Goal: Task Accomplishment & Management: Complete application form

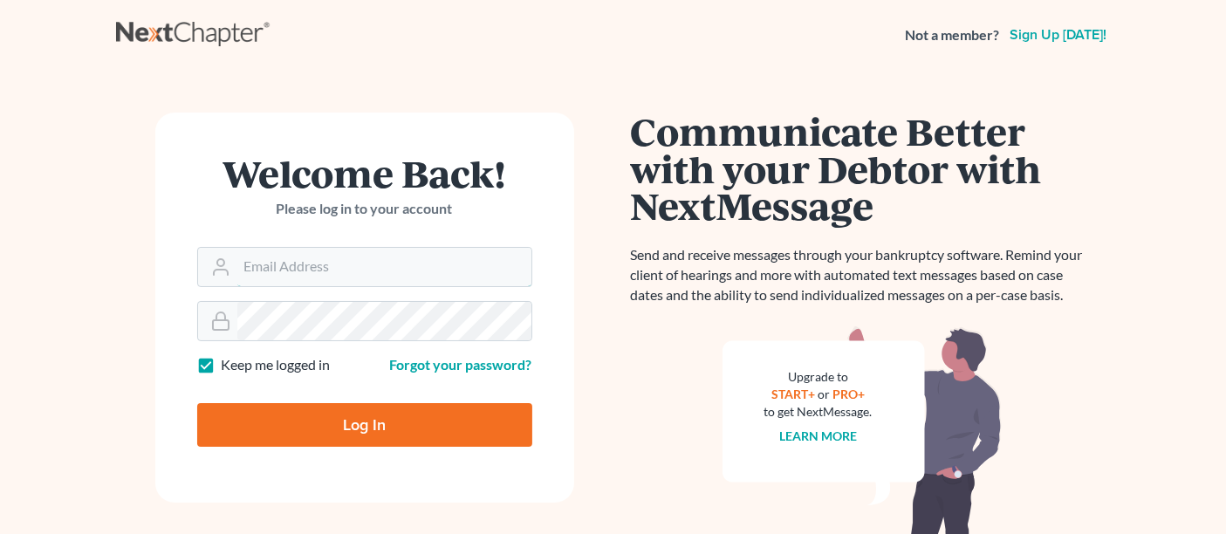
type input "[PERSON_NAME][EMAIL_ADDRESS][DOMAIN_NAME]"
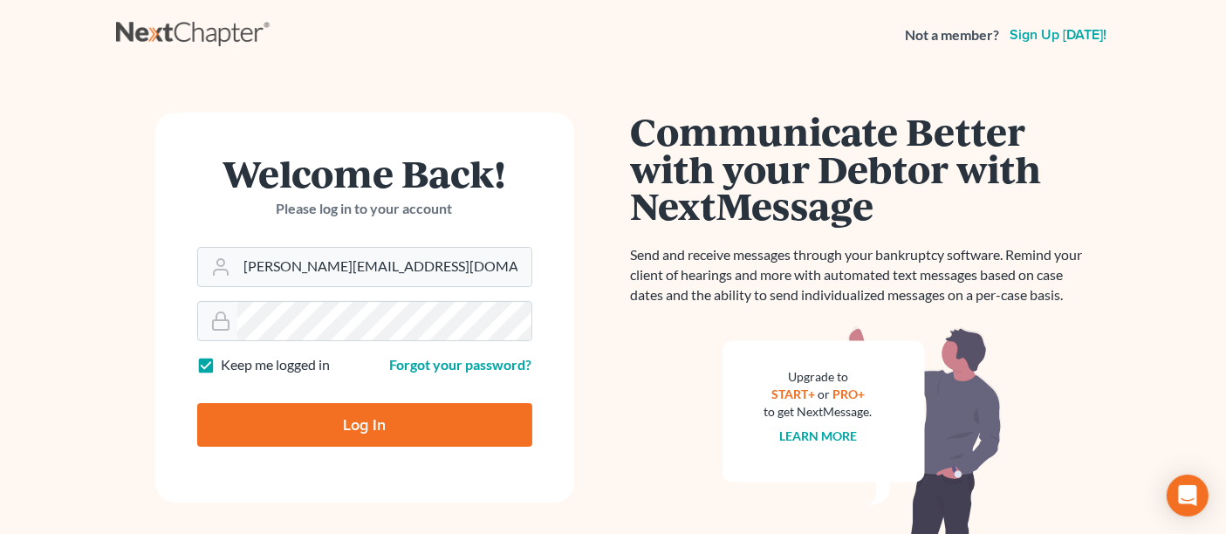
click at [351, 430] on input "Log In" at bounding box center [364, 425] width 335 height 44
type input "Thinking..."
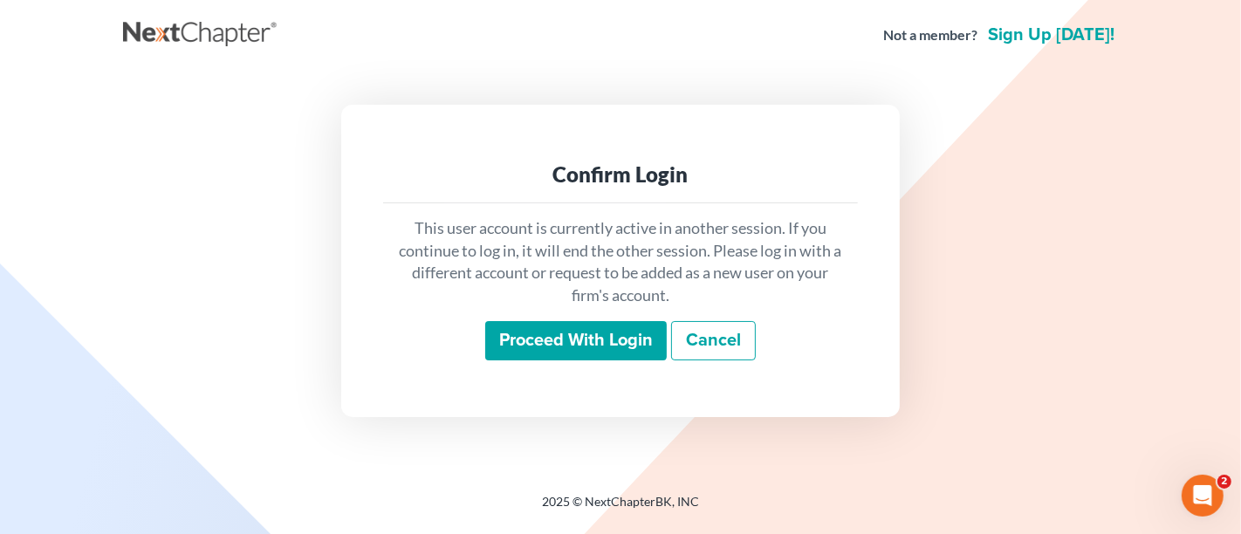
click at [578, 349] on input "Proceed with login" at bounding box center [575, 341] width 181 height 40
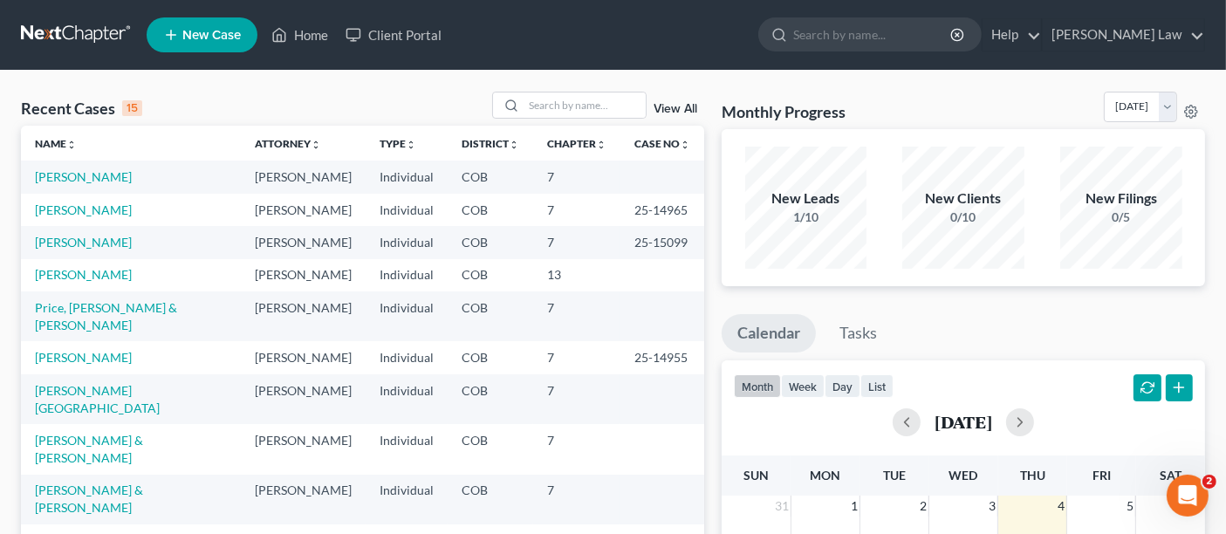
scroll to position [97, 0]
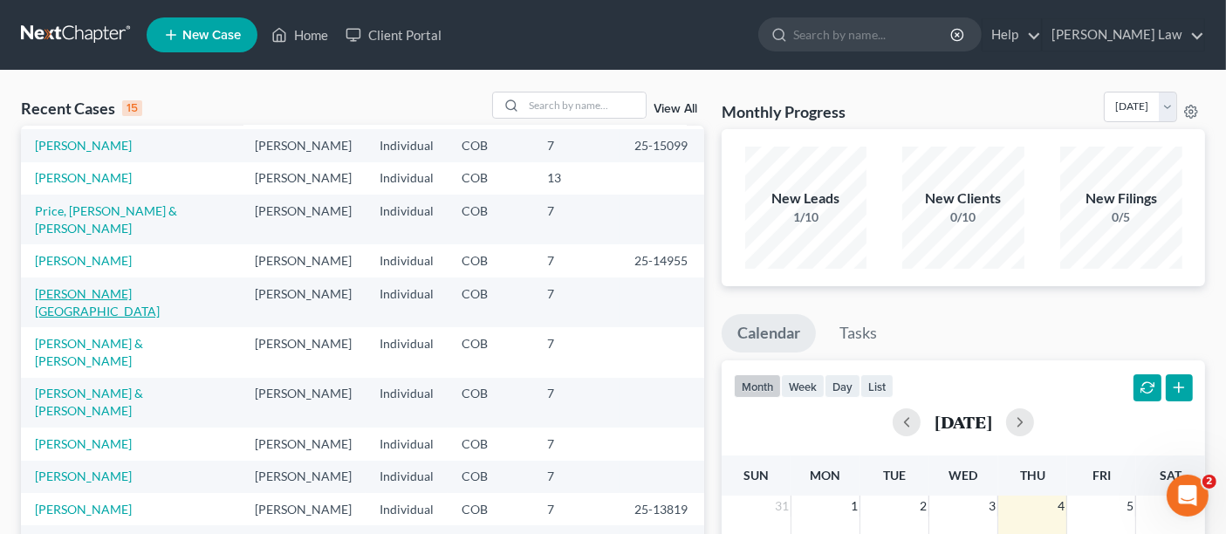
click at [87, 286] on link "Lane, Shannon" at bounding box center [97, 302] width 125 height 32
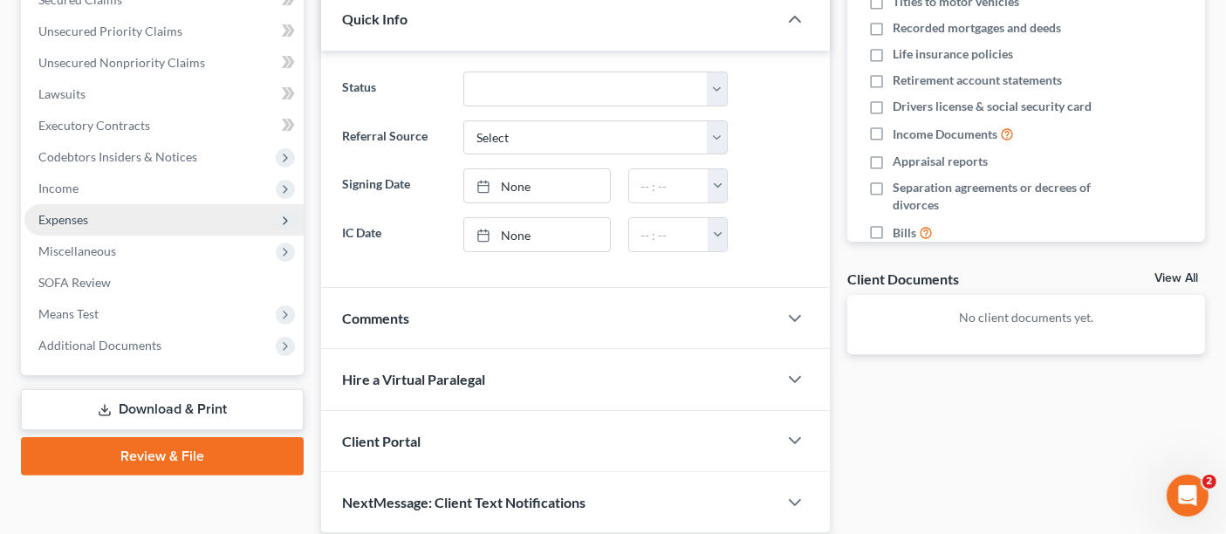
scroll to position [387, 0]
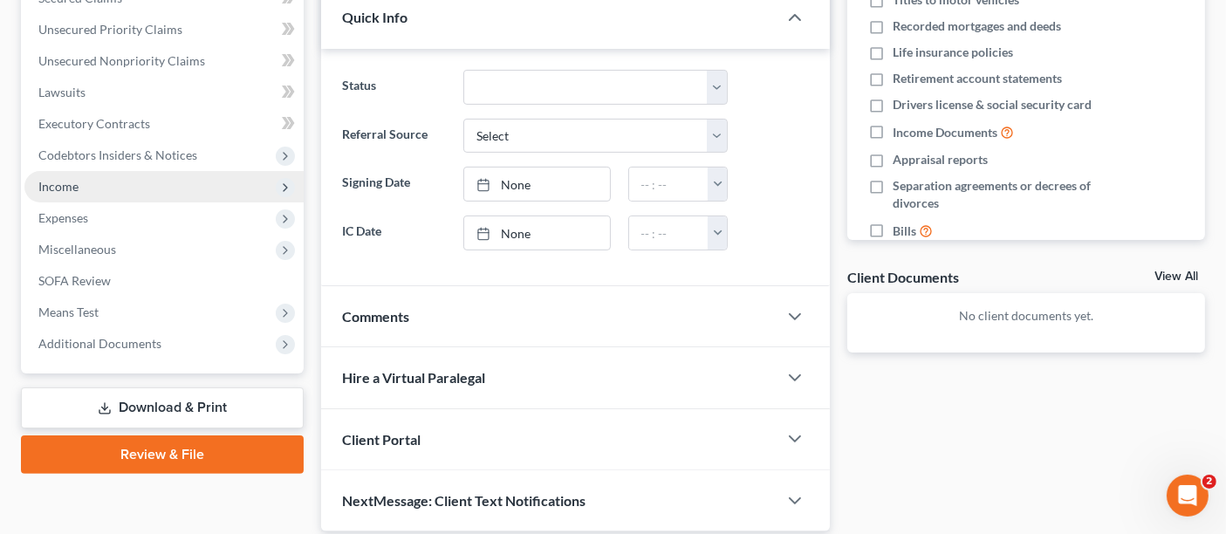
click at [81, 193] on span "Income" at bounding box center [163, 186] width 279 height 31
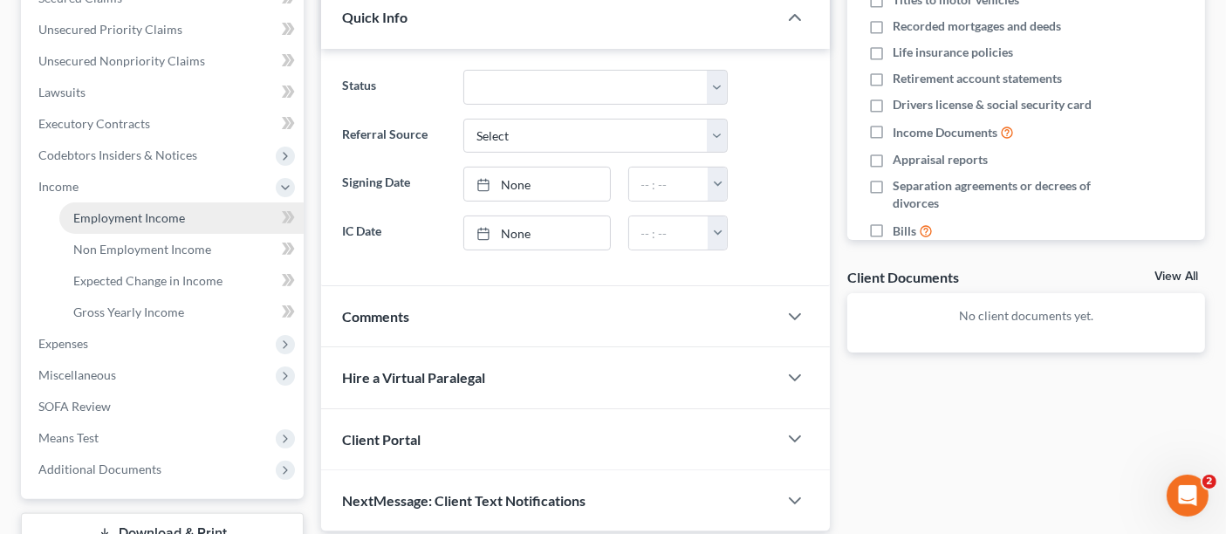
click at [127, 213] on span "Employment Income" at bounding box center [129, 217] width 112 height 15
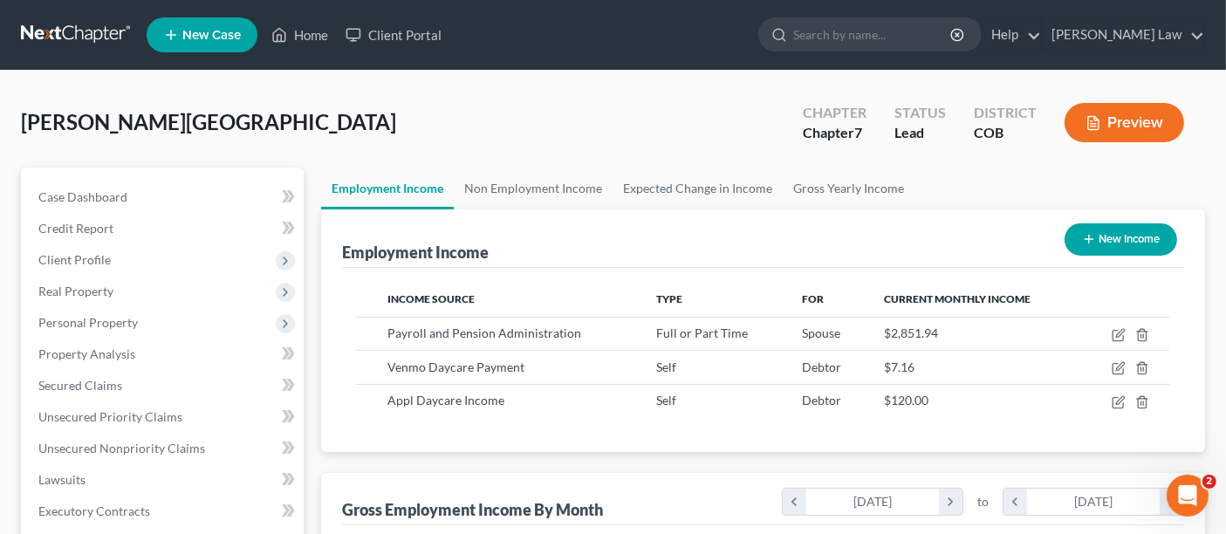
scroll to position [311, 495]
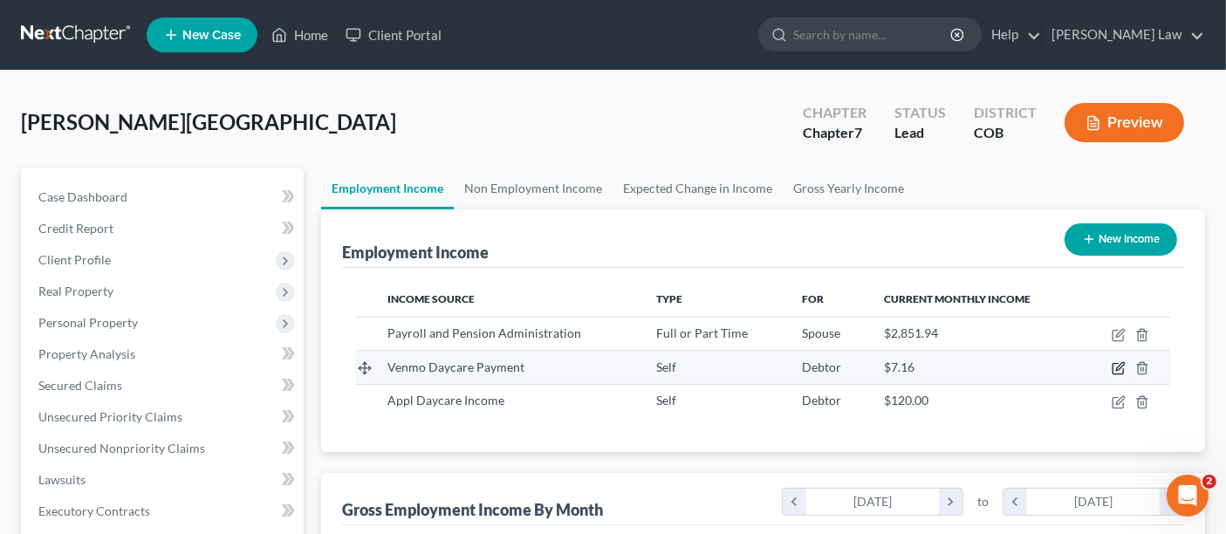
click at [1121, 361] on icon "button" at bounding box center [1119, 368] width 14 height 14
select select "1"
select select "0"
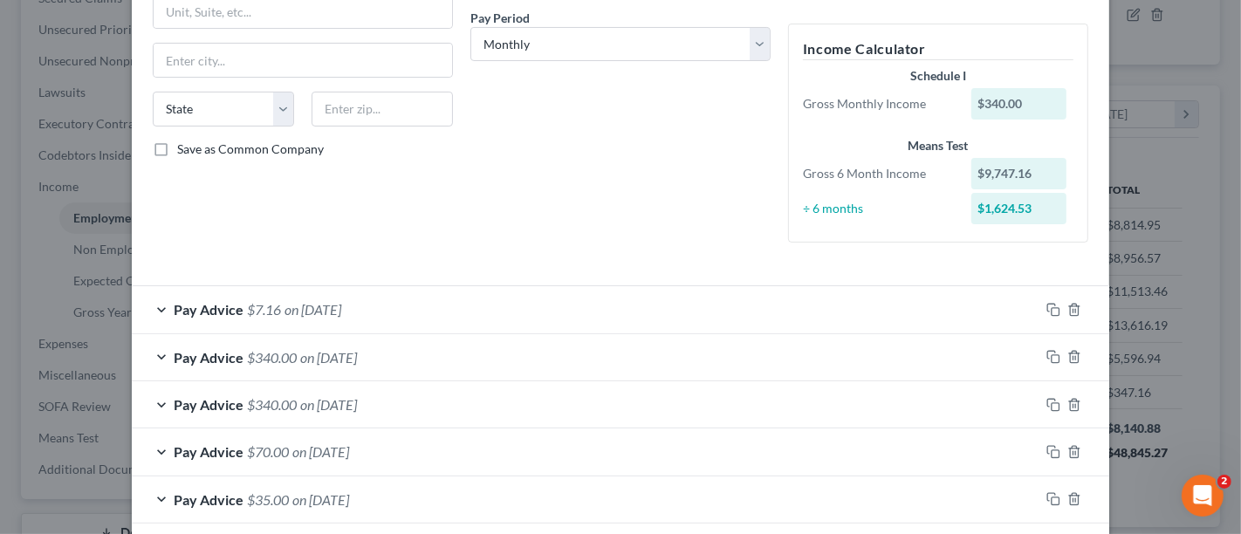
scroll to position [387, 0]
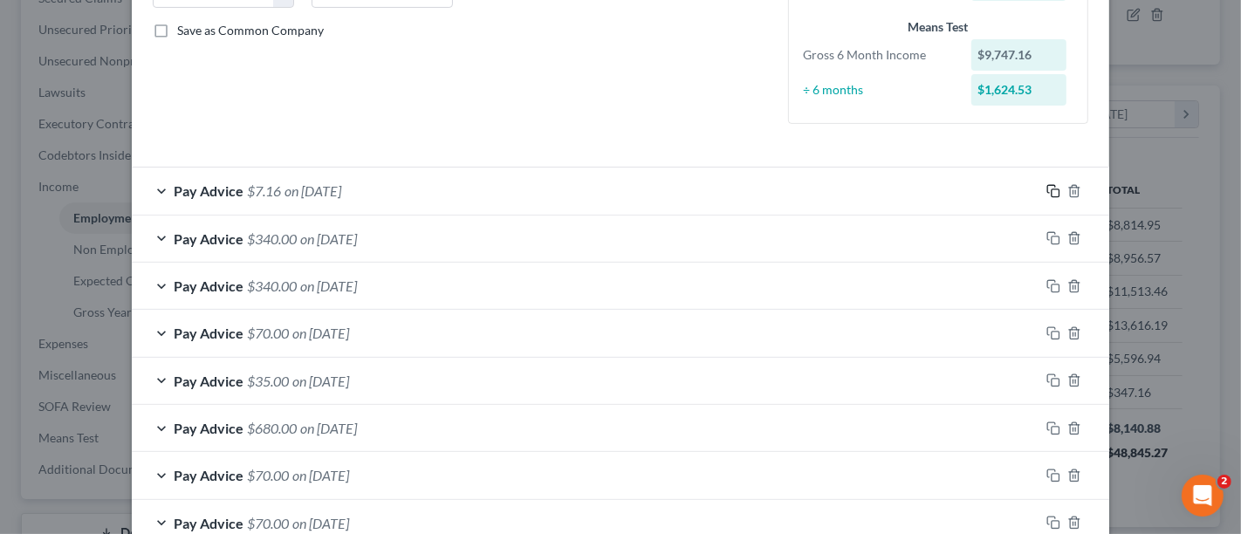
click at [1049, 190] on icon "button" at bounding box center [1053, 191] width 14 height 14
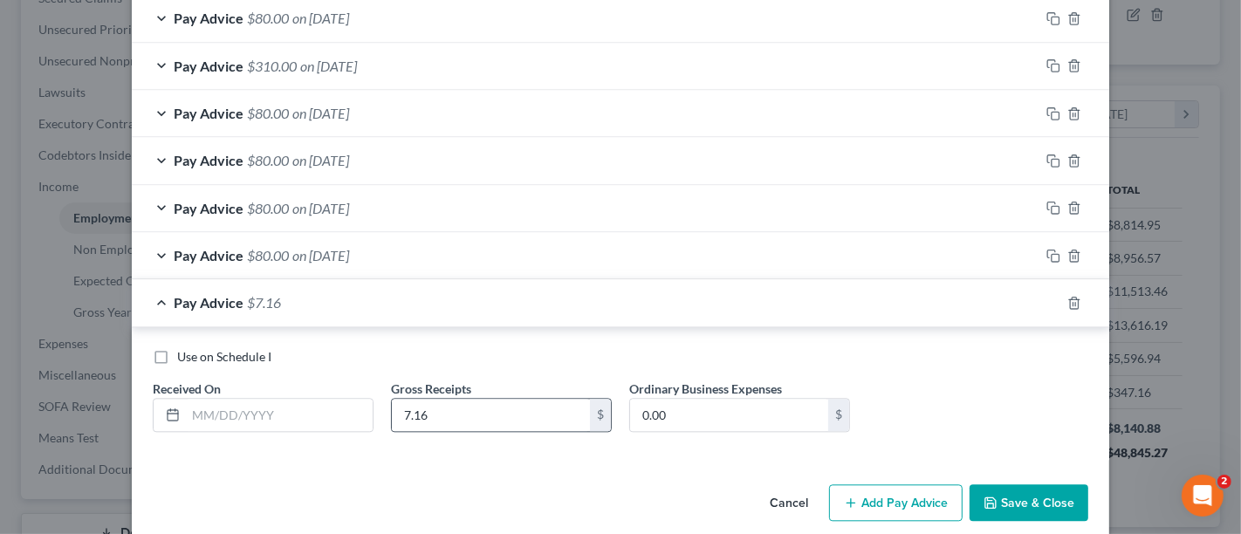
scroll to position [3313, 0]
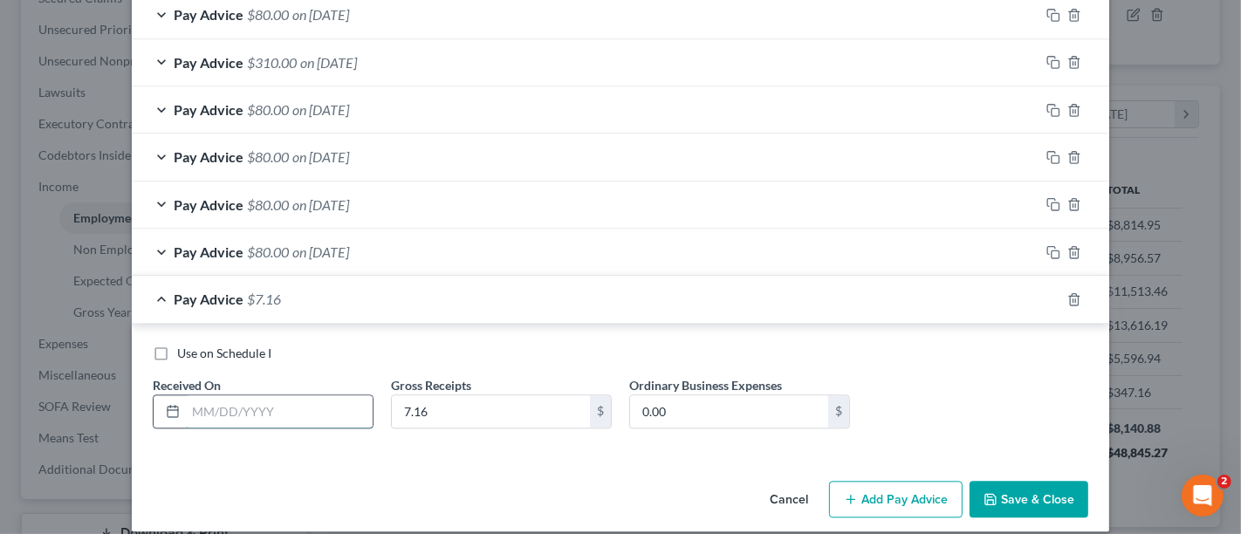
click at [287, 395] on input "text" at bounding box center [279, 411] width 187 height 33
type input "08/05/2025"
type input "340.00"
click at [1046, 292] on icon "button" at bounding box center [1053, 299] width 14 height 14
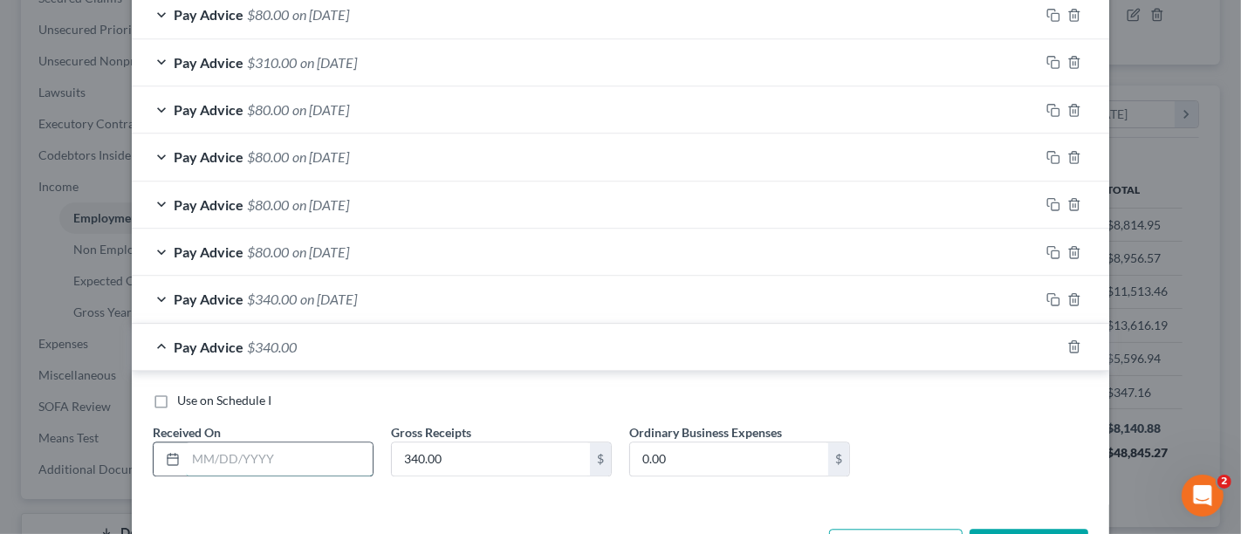
click at [194, 442] on input "text" at bounding box center [279, 458] width 187 height 33
type input "08/12/2025"
click at [486, 456] on input "340.00" at bounding box center [491, 458] width 198 height 33
type input "680.00"
click at [1046, 339] on icon "button" at bounding box center [1053, 346] width 14 height 14
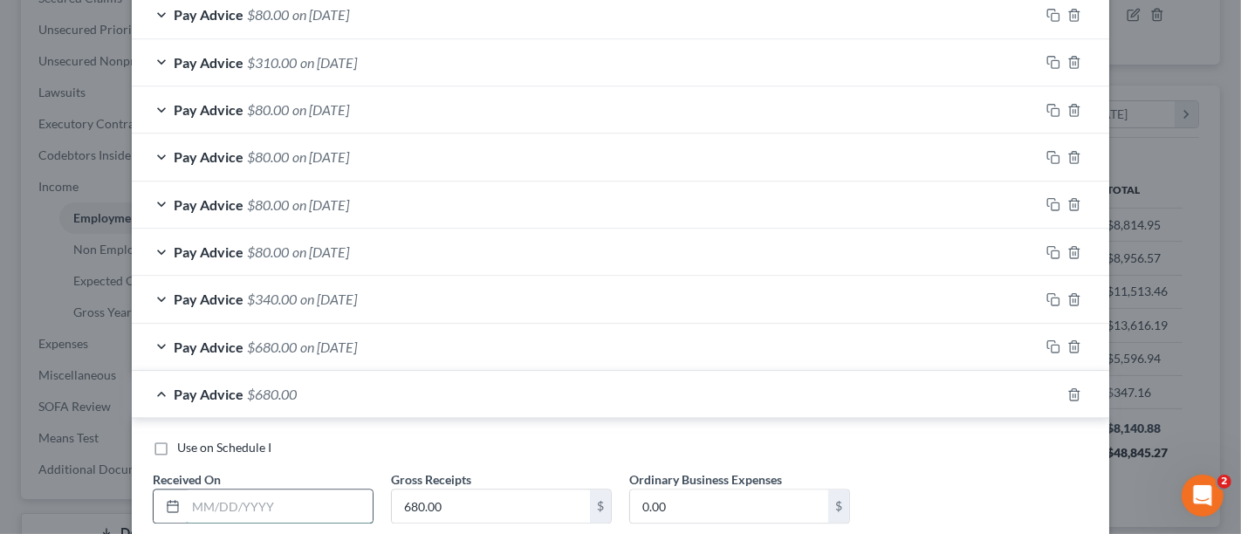
click at [229, 489] on input "text" at bounding box center [279, 505] width 187 height 33
type input "08/26/2025"
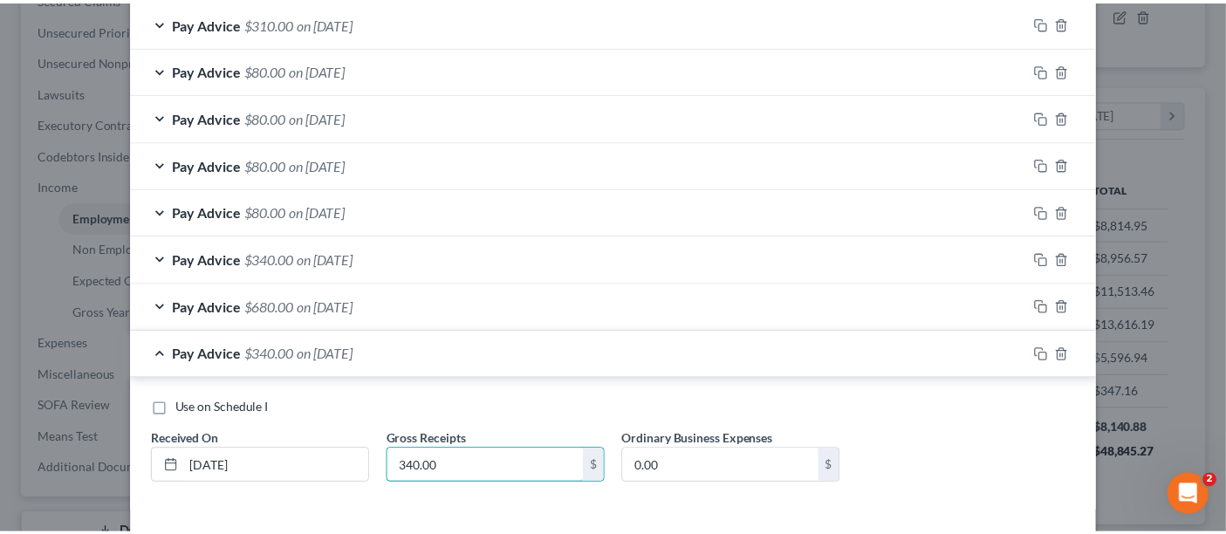
scroll to position [3407, 0]
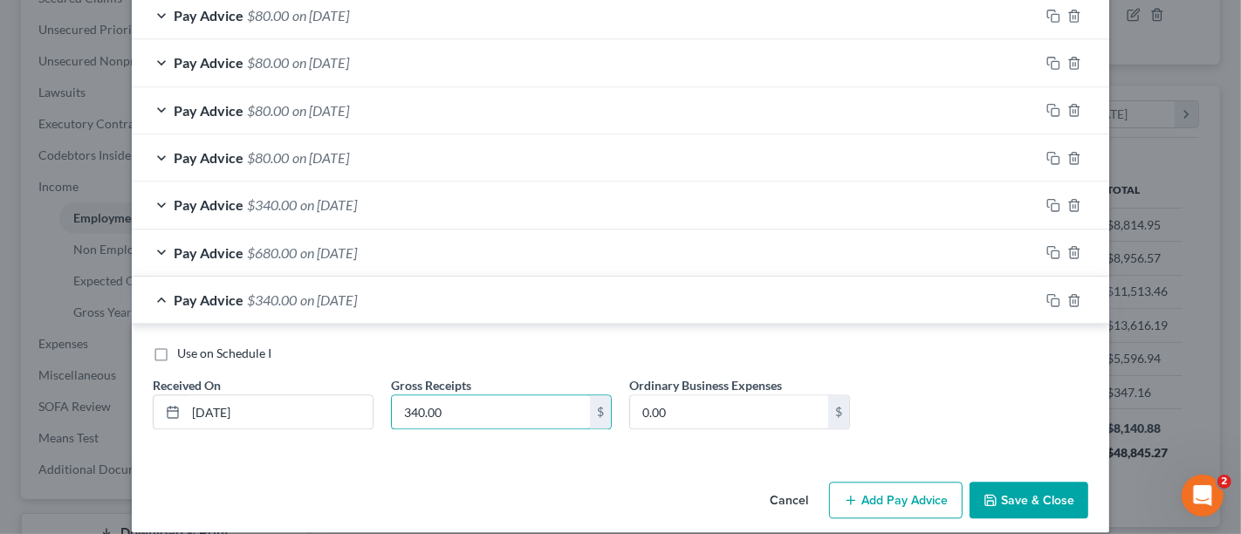
type input "340.00"
click at [1013, 497] on button "Save & Close" at bounding box center [1028, 500] width 119 height 37
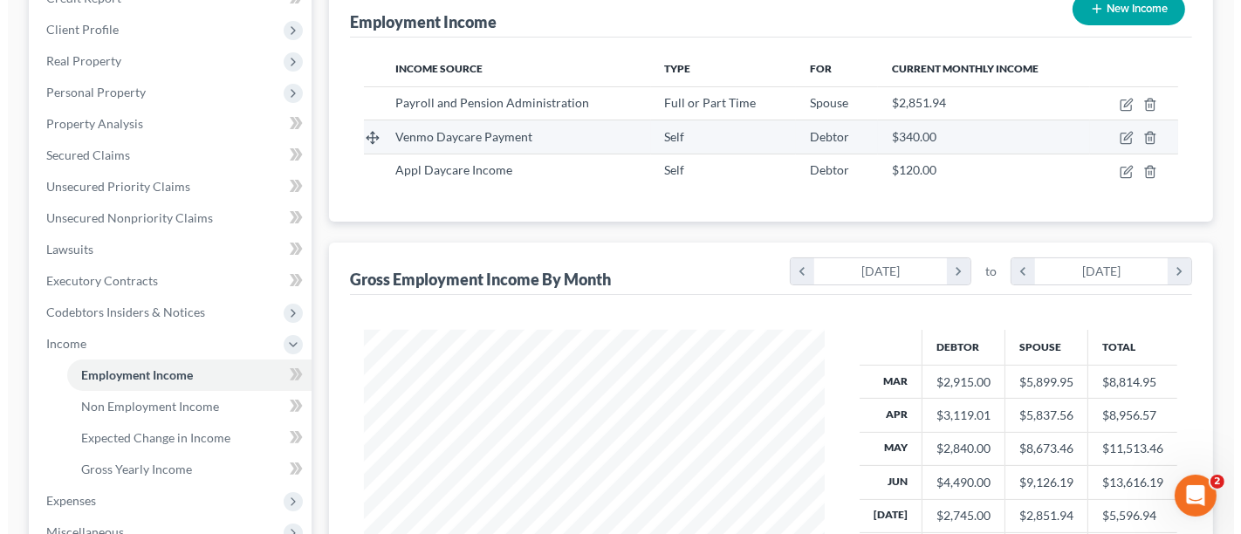
scroll to position [97, 0]
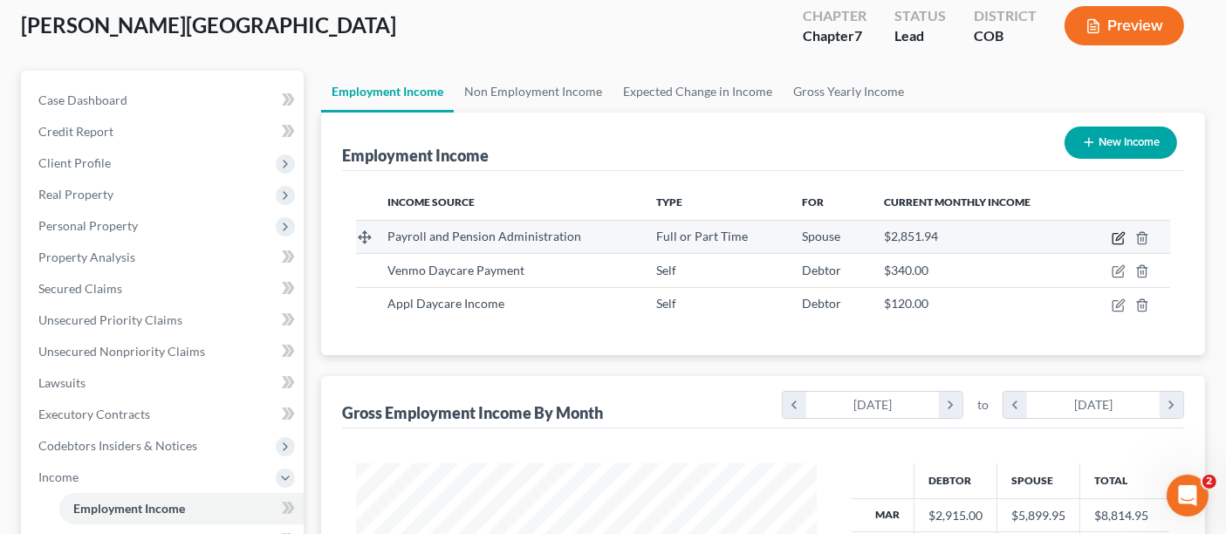
click at [1121, 243] on icon "button" at bounding box center [1117, 239] width 10 height 10
select select "0"
select select "5"
select select "0"
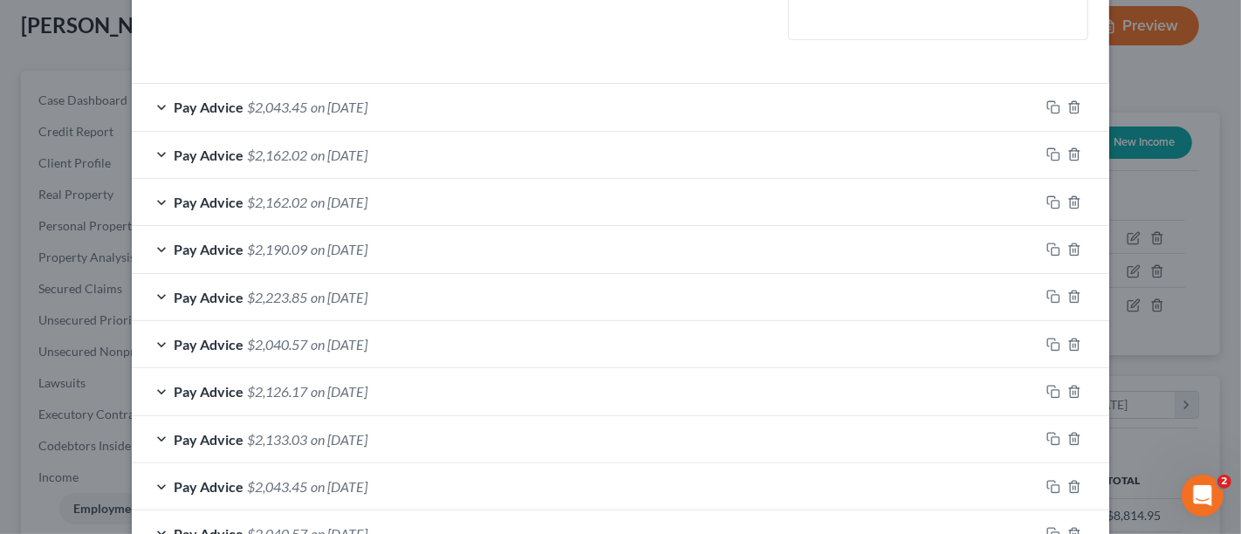
scroll to position [484, 0]
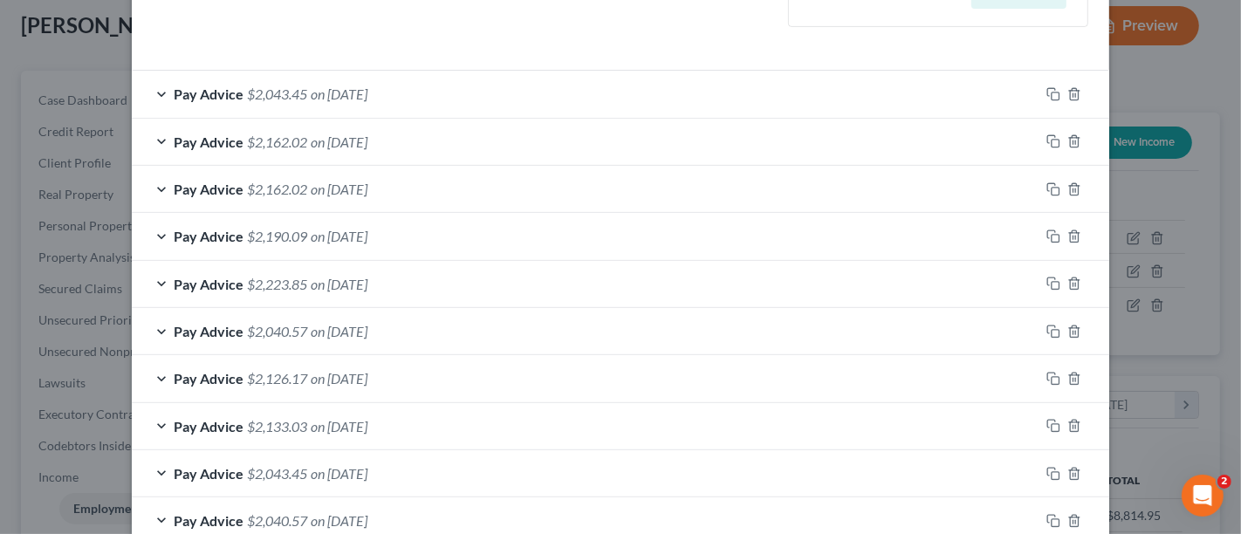
click at [481, 80] on div "Pay Advice $2,043.45 on 07/11/2025" at bounding box center [585, 94] width 907 height 46
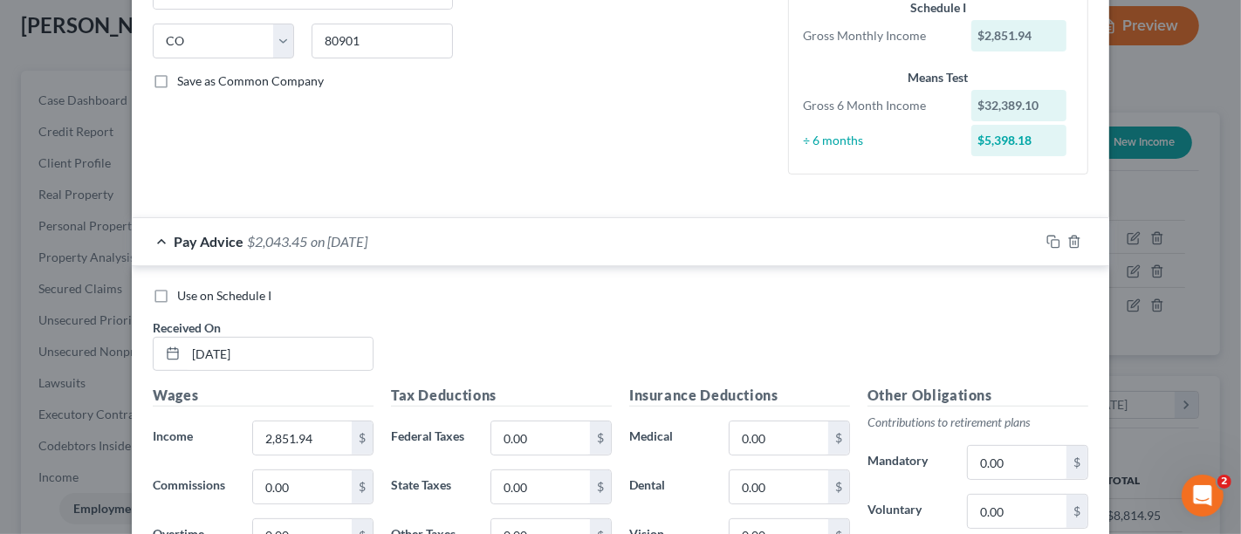
scroll to position [325, 0]
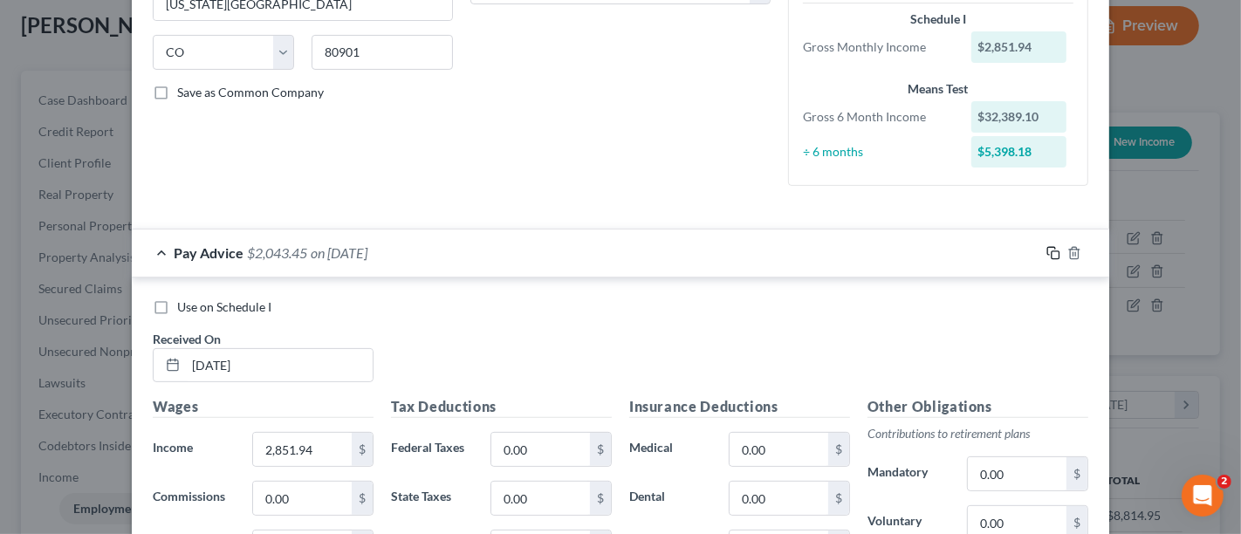
click at [1046, 250] on icon "button" at bounding box center [1053, 253] width 14 height 14
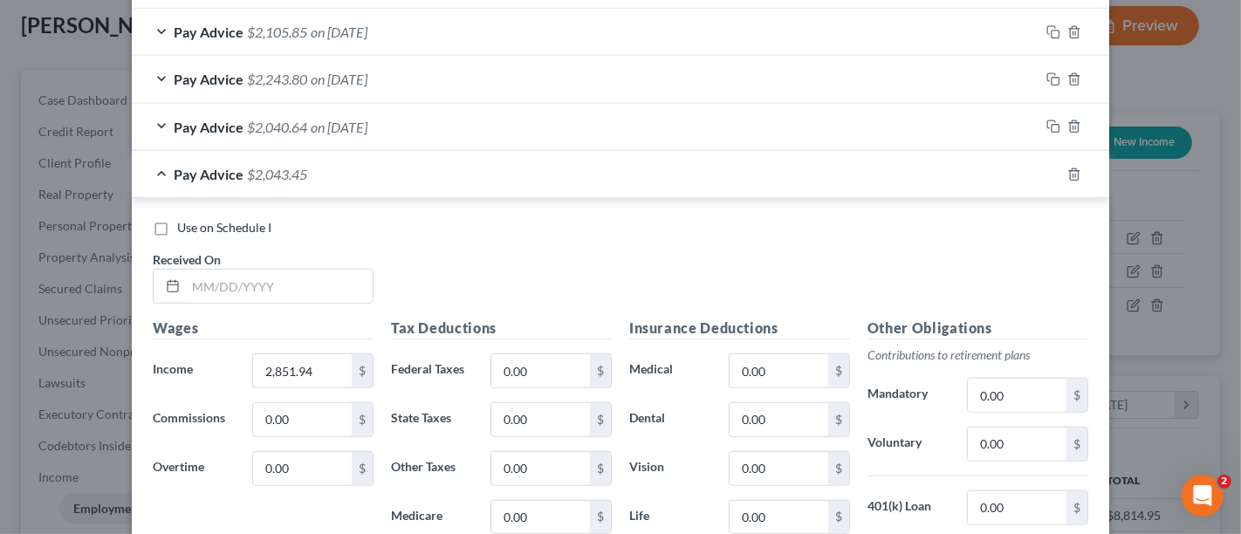
scroll to position [1050, 0]
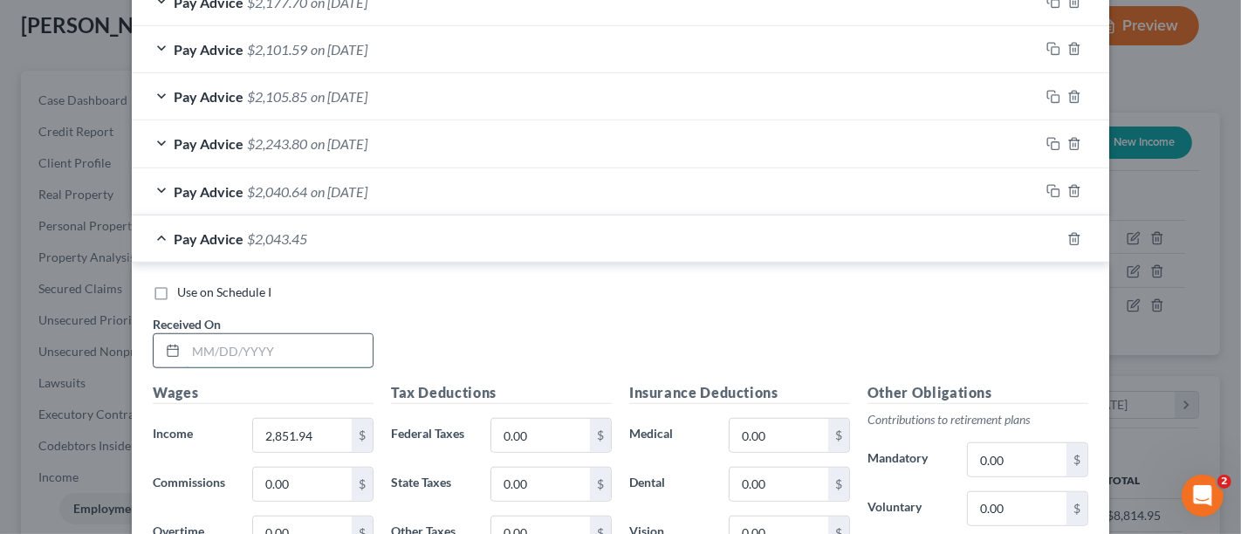
click at [210, 340] on input "text" at bounding box center [279, 350] width 187 height 33
type input "08/22/2025"
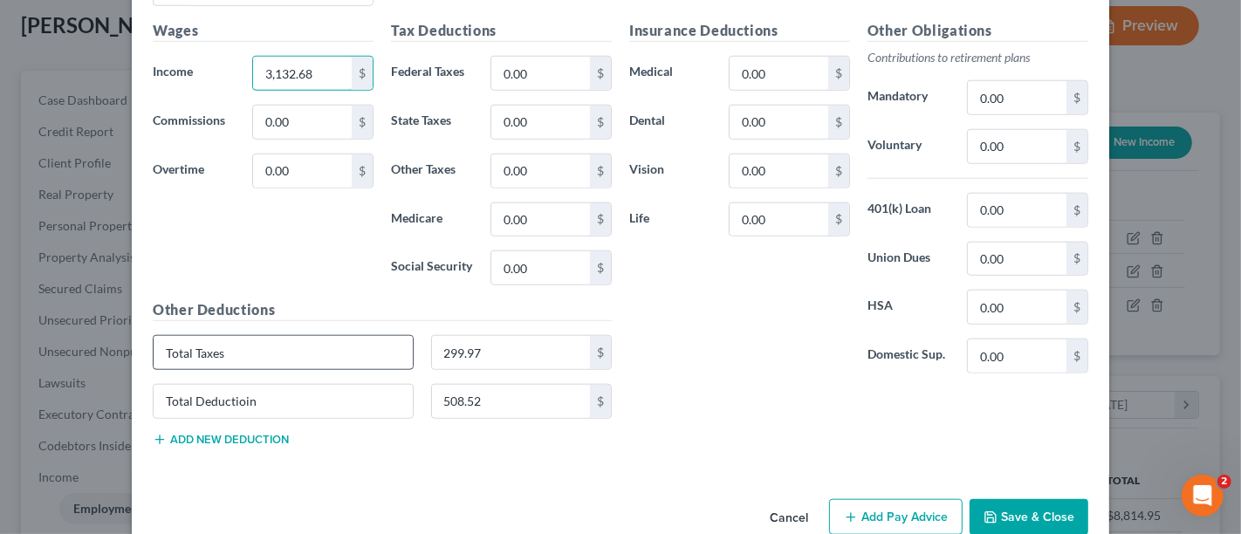
scroll to position [1438, 0]
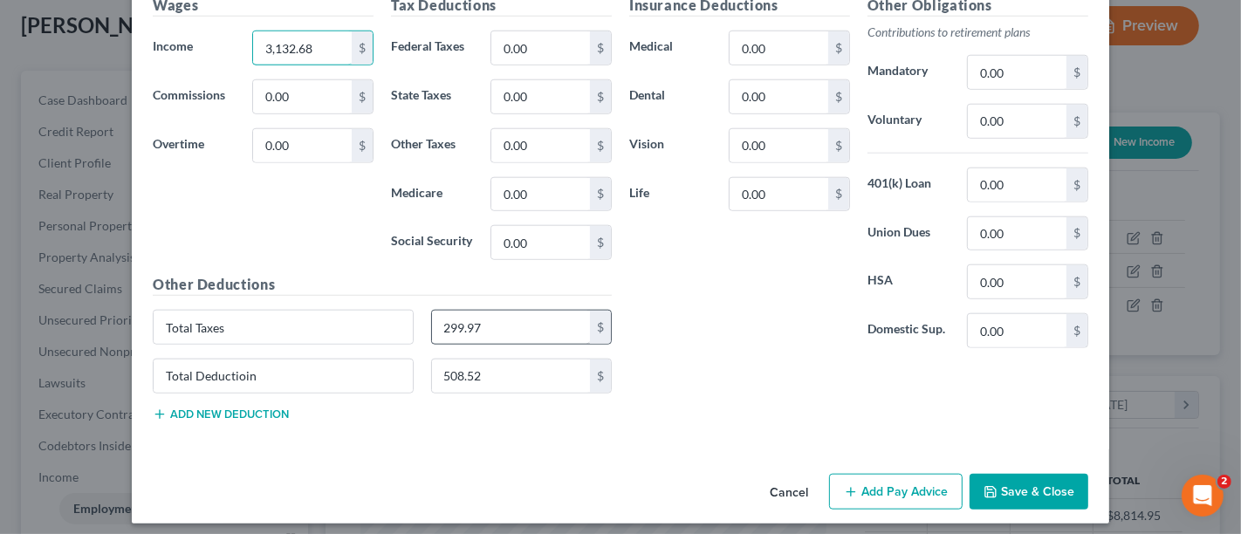
type input "3,132.68"
click at [484, 311] on input "299.97" at bounding box center [511, 327] width 159 height 33
type input "369.61"
click at [470, 374] on input "508.52" at bounding box center [511, 375] width 159 height 33
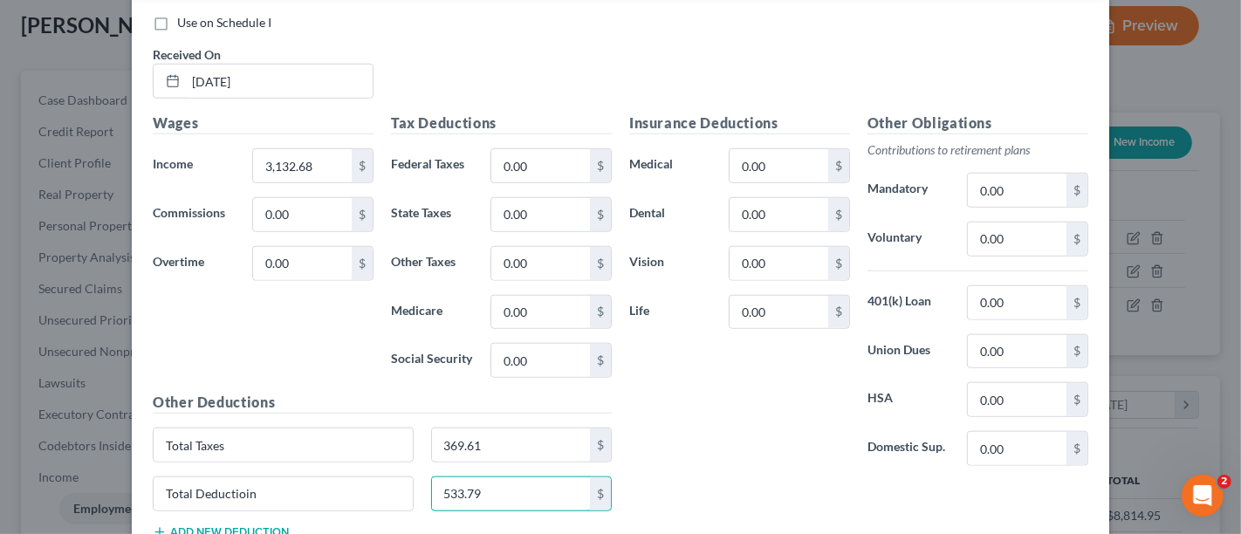
scroll to position [954, 0]
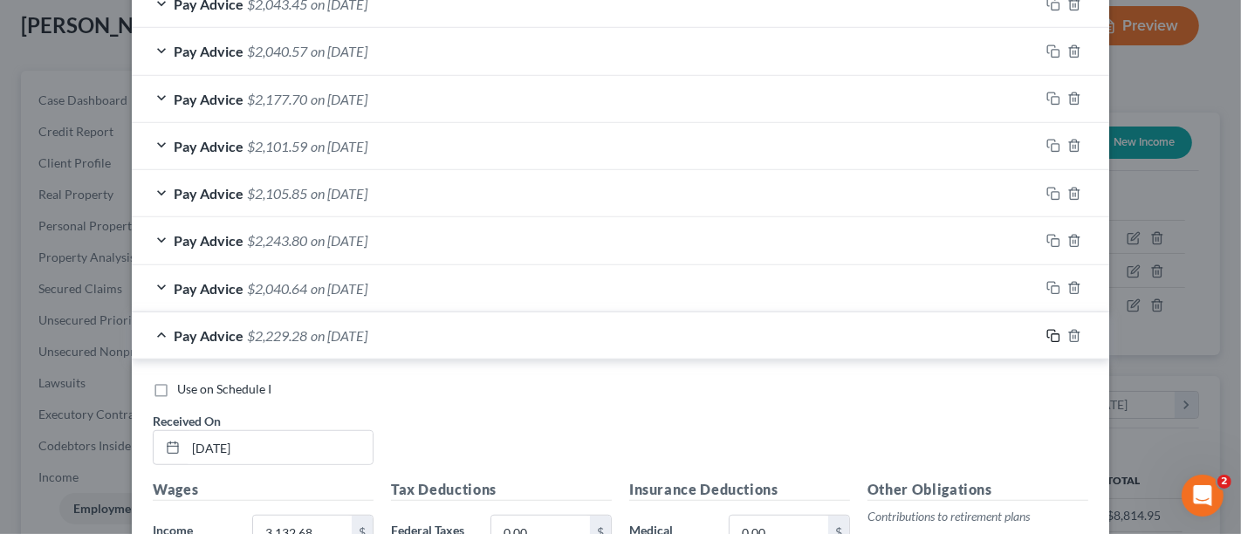
type input "533.79"
click at [1051, 336] on rect "button" at bounding box center [1055, 338] width 8 height 8
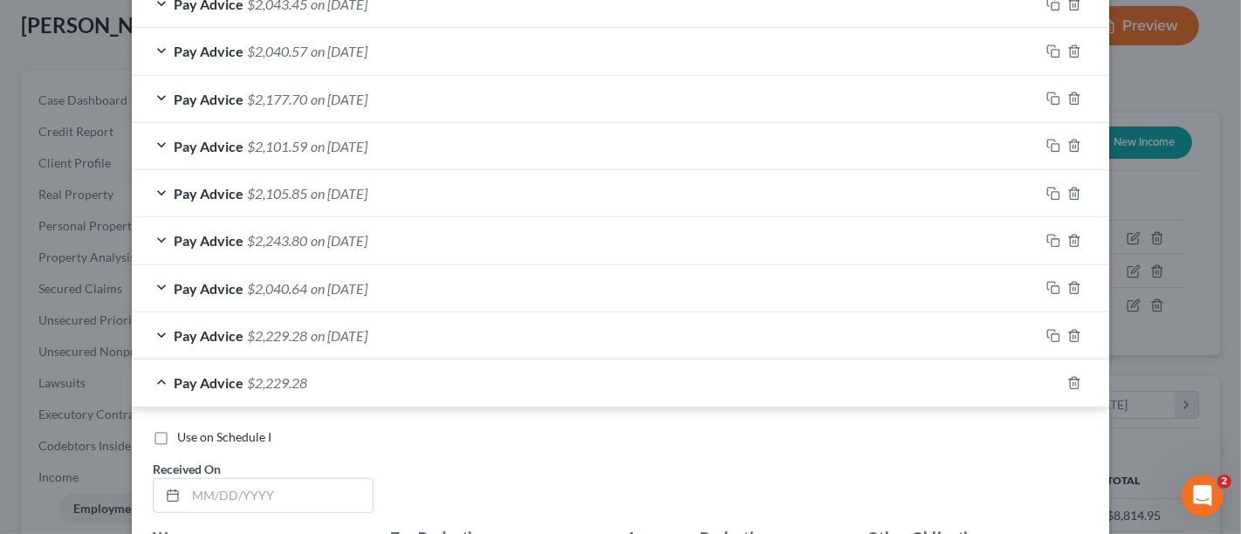
scroll to position [1050, 0]
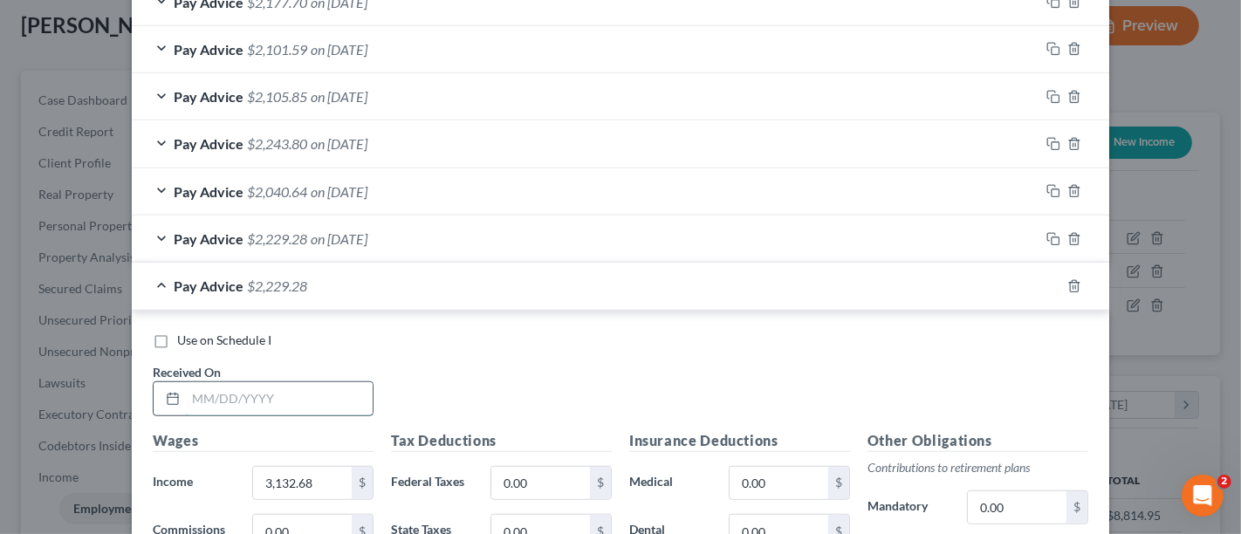
click at [248, 397] on input "text" at bounding box center [279, 398] width 187 height 33
type input "08/08/2025"
click at [314, 478] on input "3,132.68" at bounding box center [302, 483] width 99 height 33
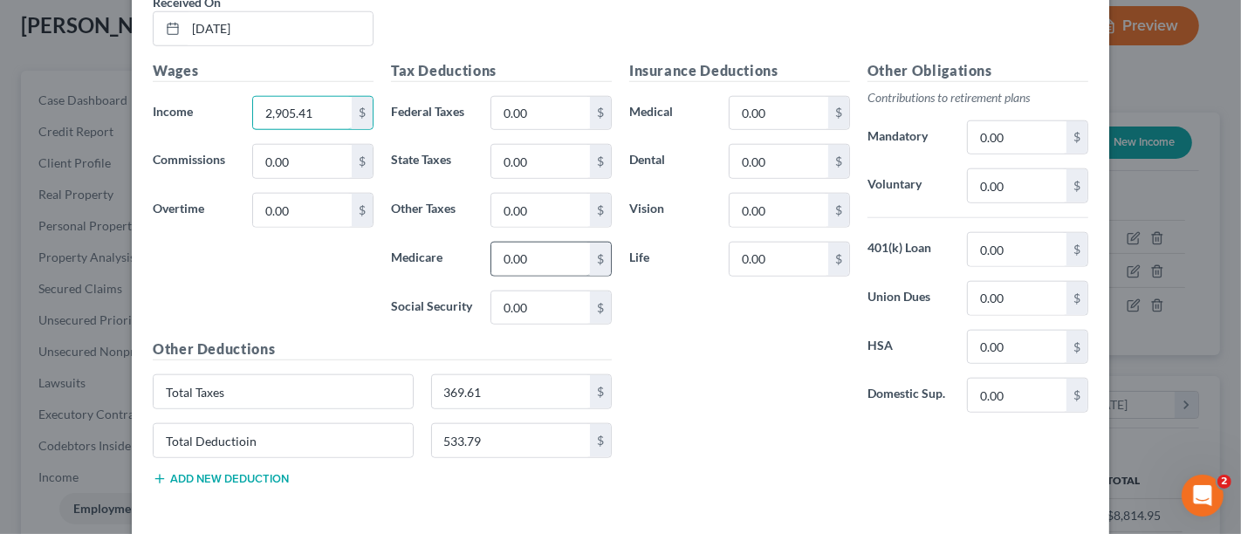
scroll to position [1438, 0]
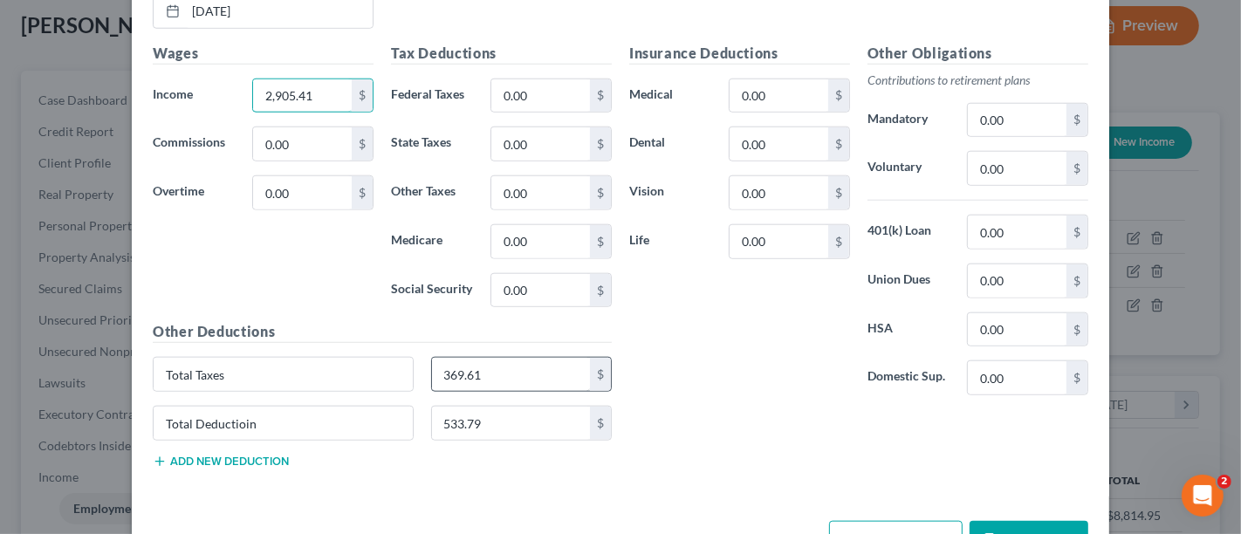
type input "2,905.41"
click at [486, 364] on input "369.61" at bounding box center [511, 374] width 159 height 33
type input "308.58"
click at [489, 427] on input "533.79" at bounding box center [511, 423] width 159 height 33
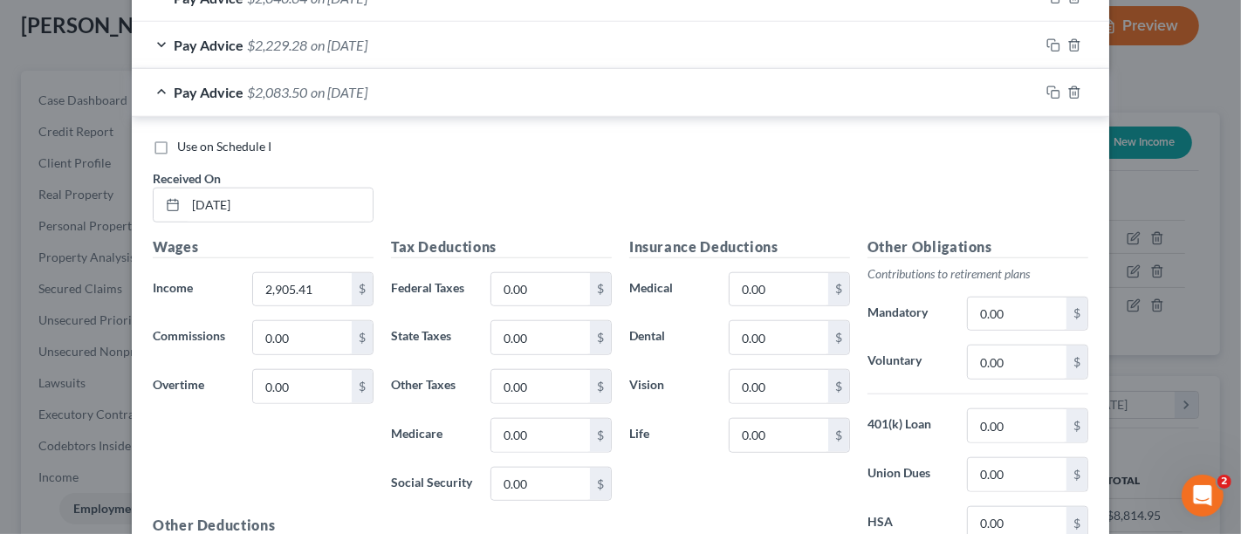
type input "513.33"
click at [1051, 91] on rect "button" at bounding box center [1055, 95] width 8 height 8
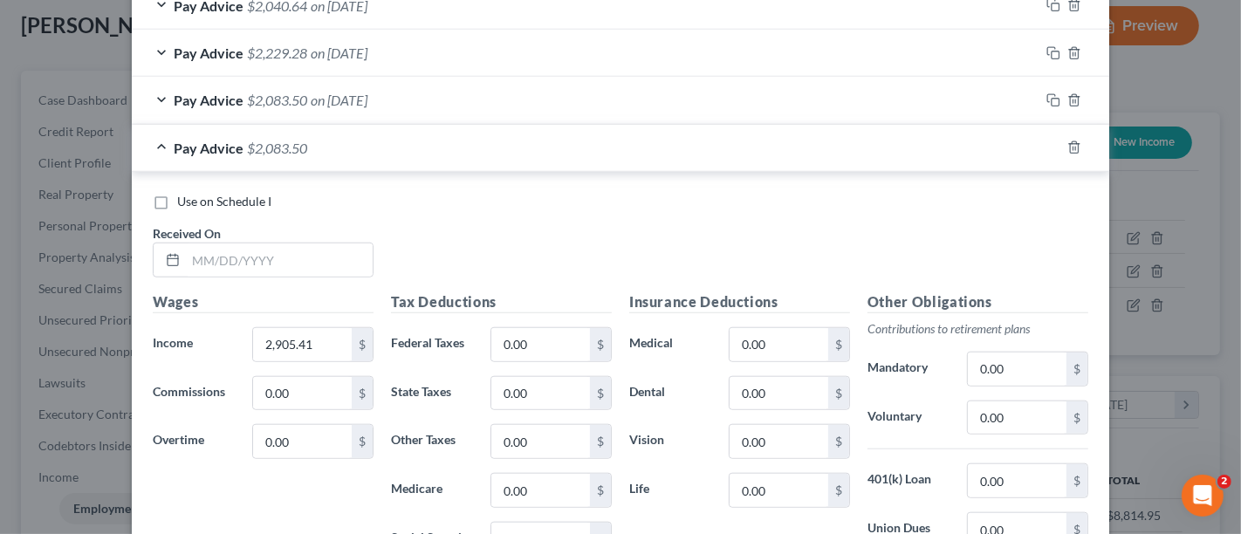
scroll to position [1341, 0]
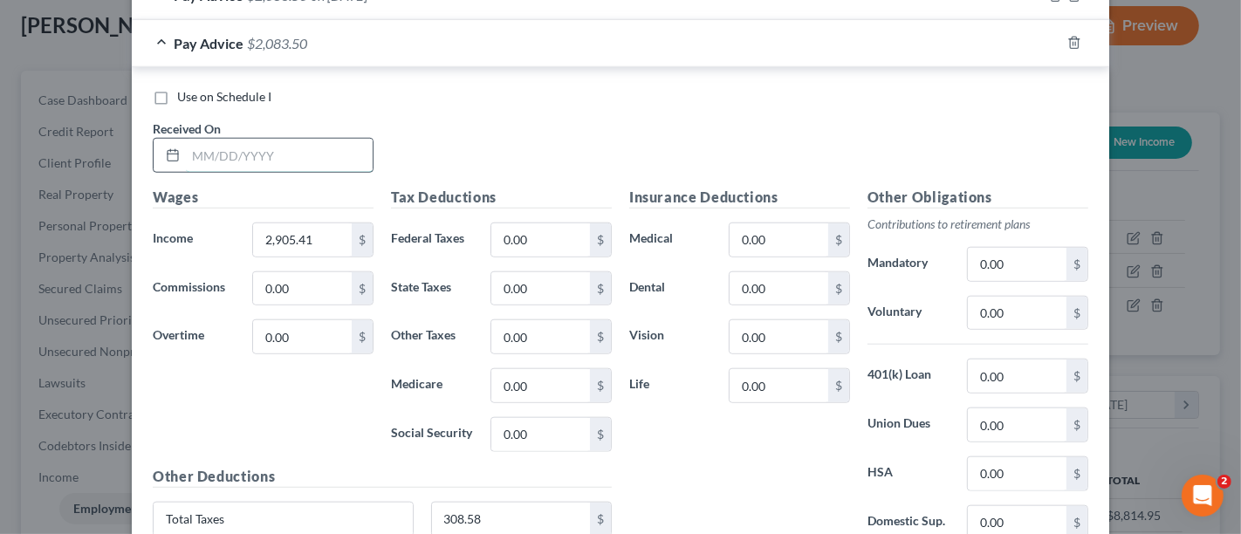
click at [236, 139] on input "text" at bounding box center [279, 155] width 187 height 33
type input "07/25/2025"
click at [284, 241] on input "2,905.41" at bounding box center [302, 239] width 99 height 33
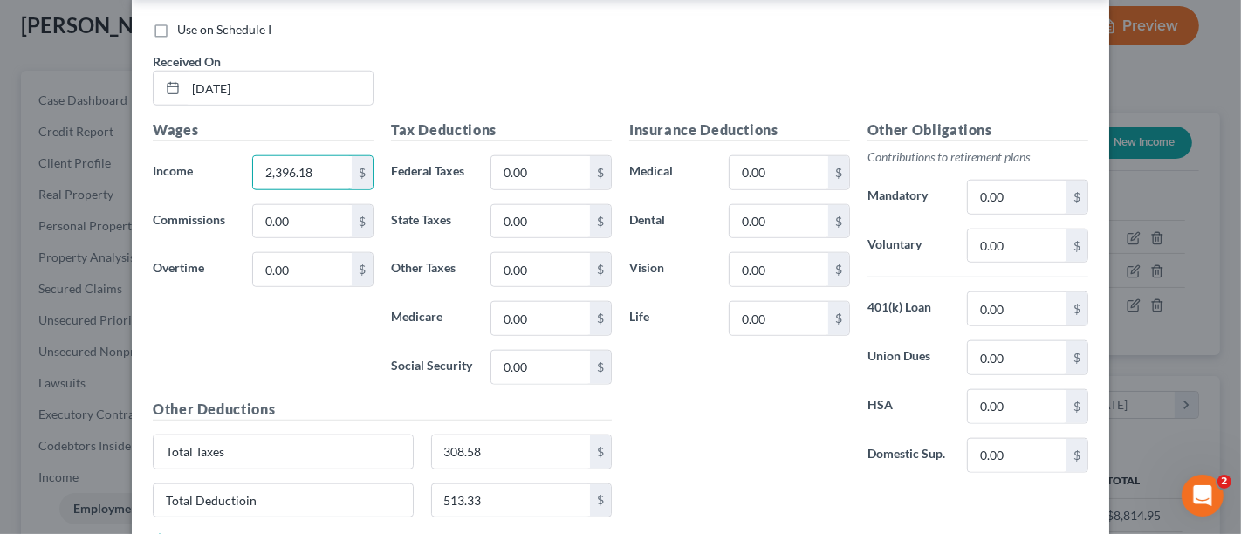
scroll to position [1438, 0]
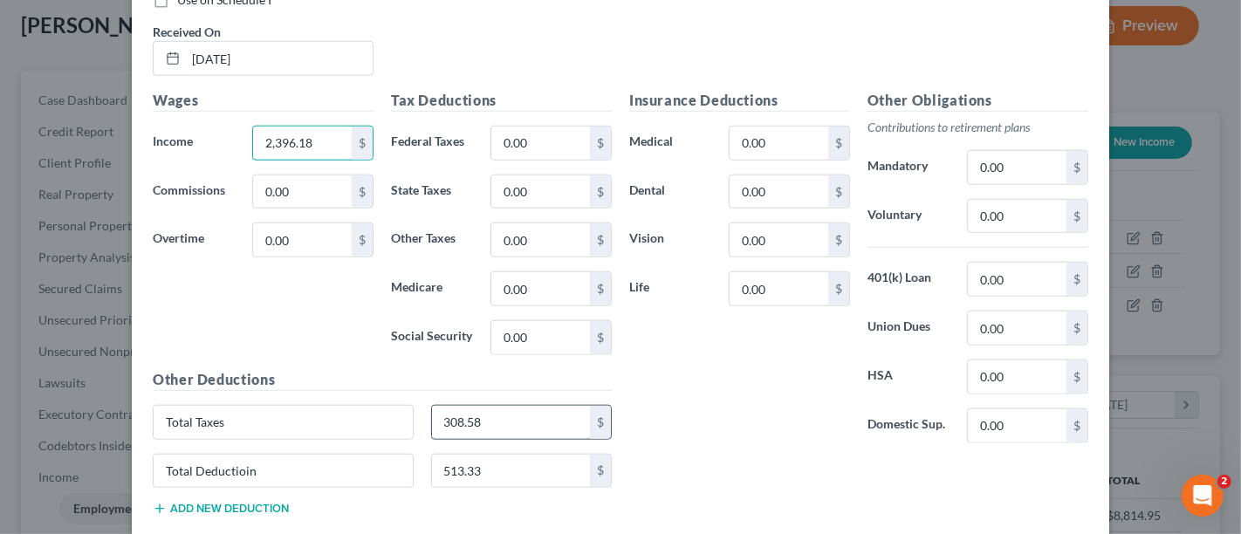
type input "2,396.18"
click at [483, 406] on input "308.58" at bounding box center [511, 422] width 159 height 33
type input "308.85"
click at [471, 455] on input "513.33" at bounding box center [511, 471] width 159 height 33
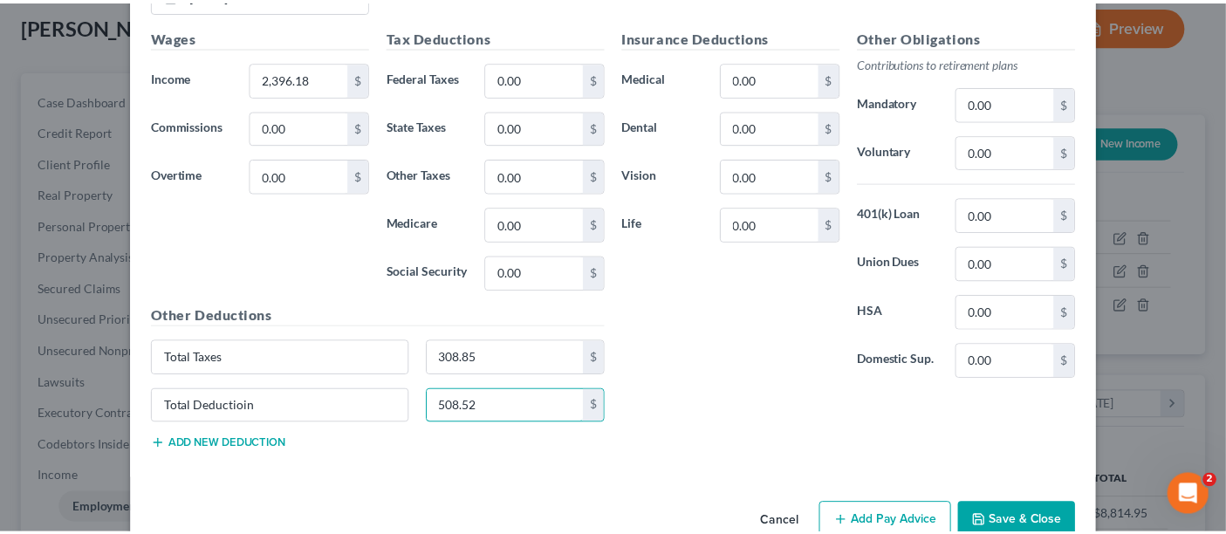
scroll to position [1533, 0]
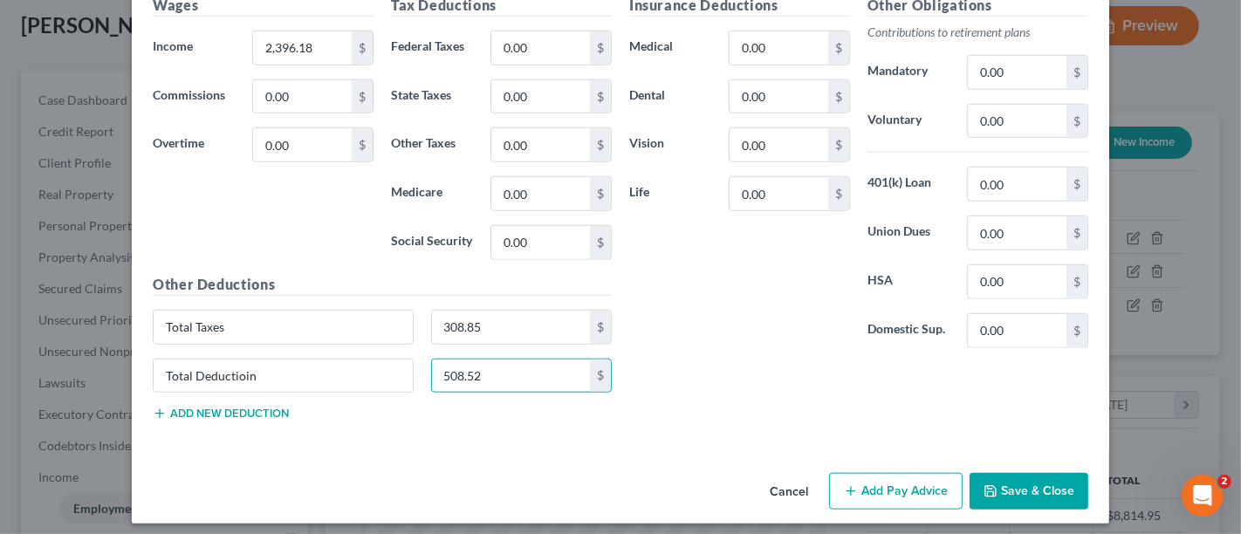
type input "508.52"
click at [969, 480] on button "Save & Close" at bounding box center [1028, 491] width 119 height 37
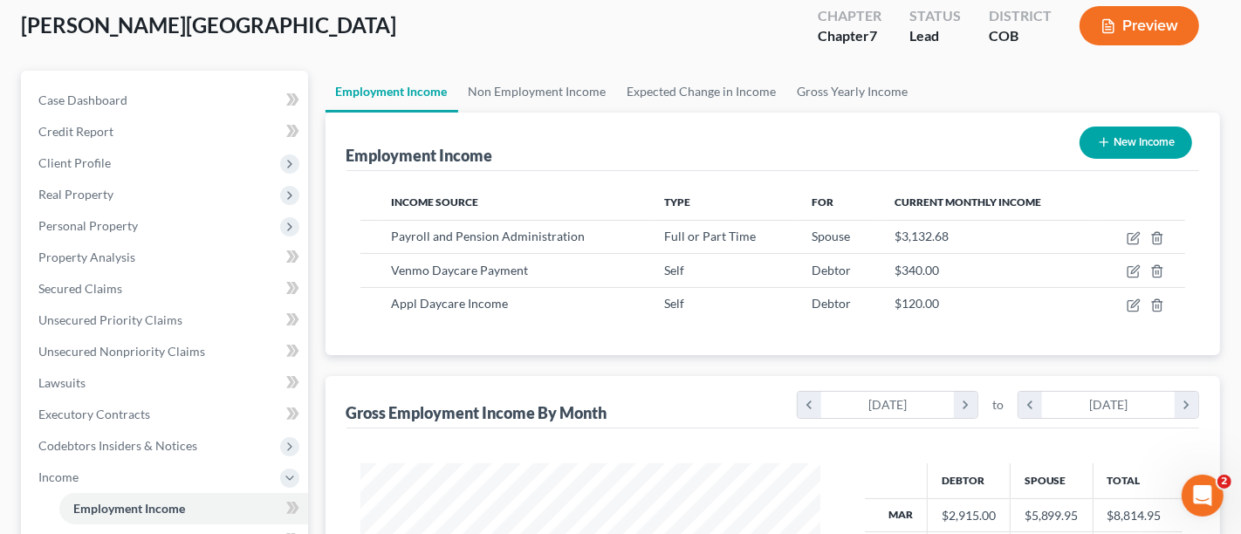
scroll to position [872161, 871977]
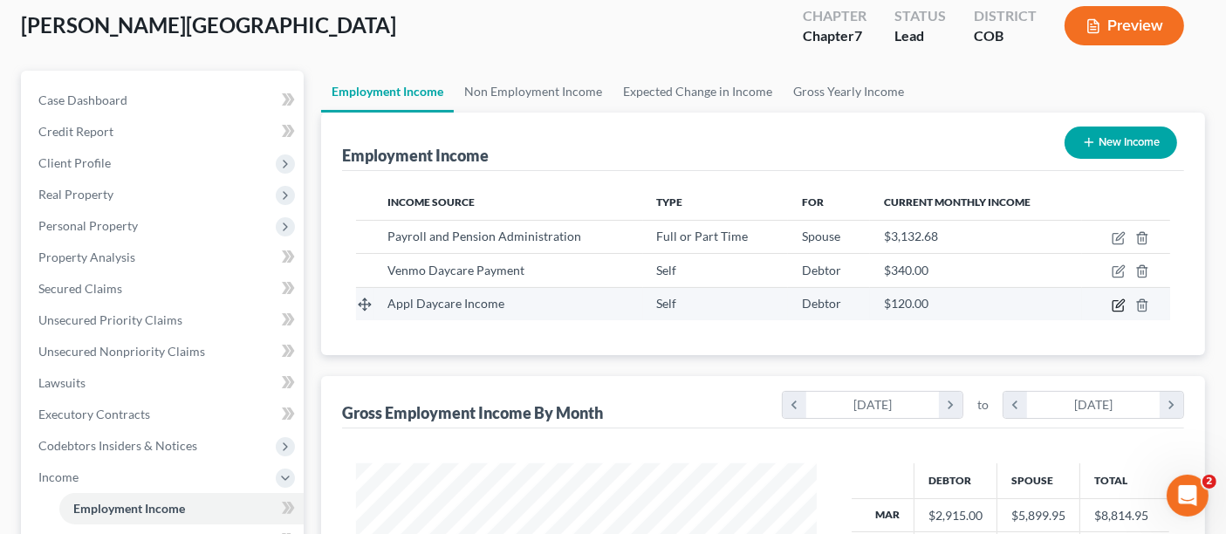
click at [1117, 301] on icon "button" at bounding box center [1119, 305] width 14 height 14
select select "1"
select select "0"
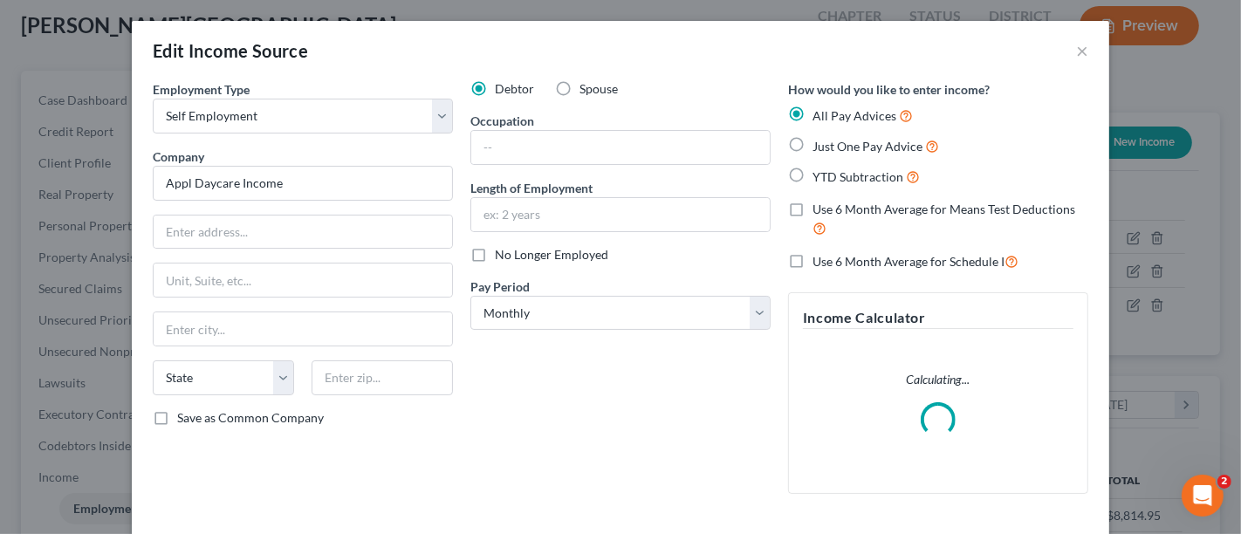
scroll to position [291, 0]
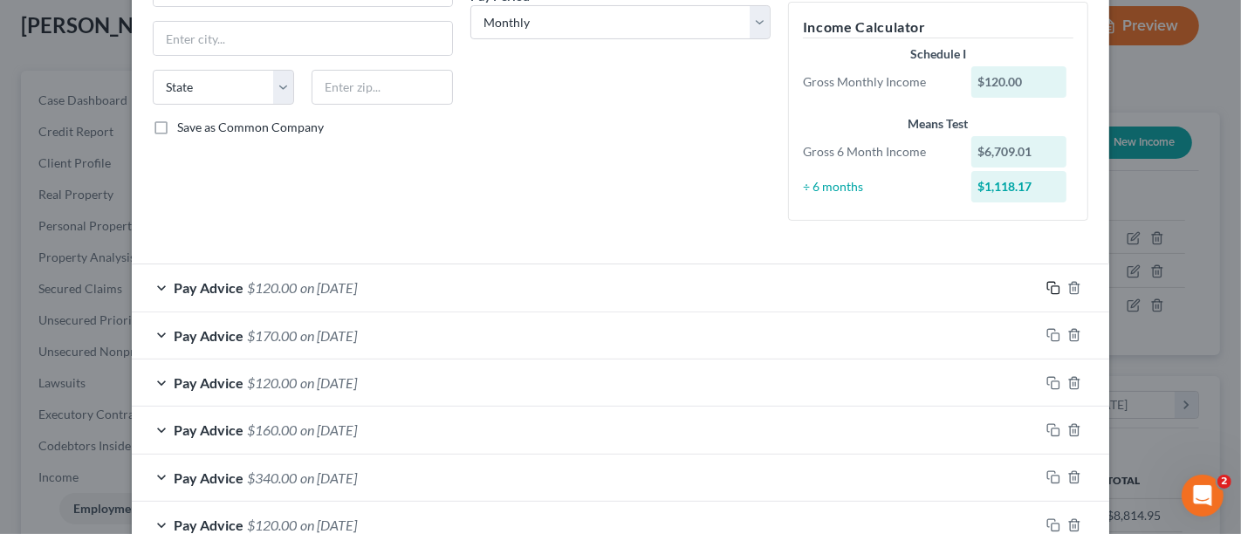
click at [1049, 263] on div "Pay Advice $120.00 on 07/26/2025" at bounding box center [620, 287] width 977 height 48
click at [1047, 284] on icon "button" at bounding box center [1053, 288] width 14 height 14
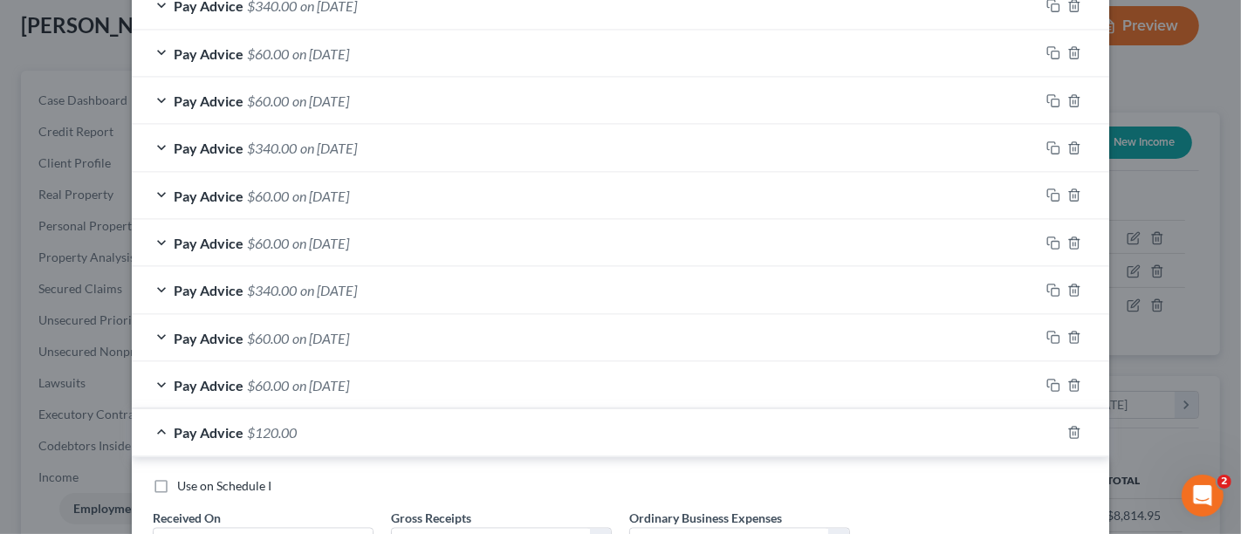
scroll to position [2464, 0]
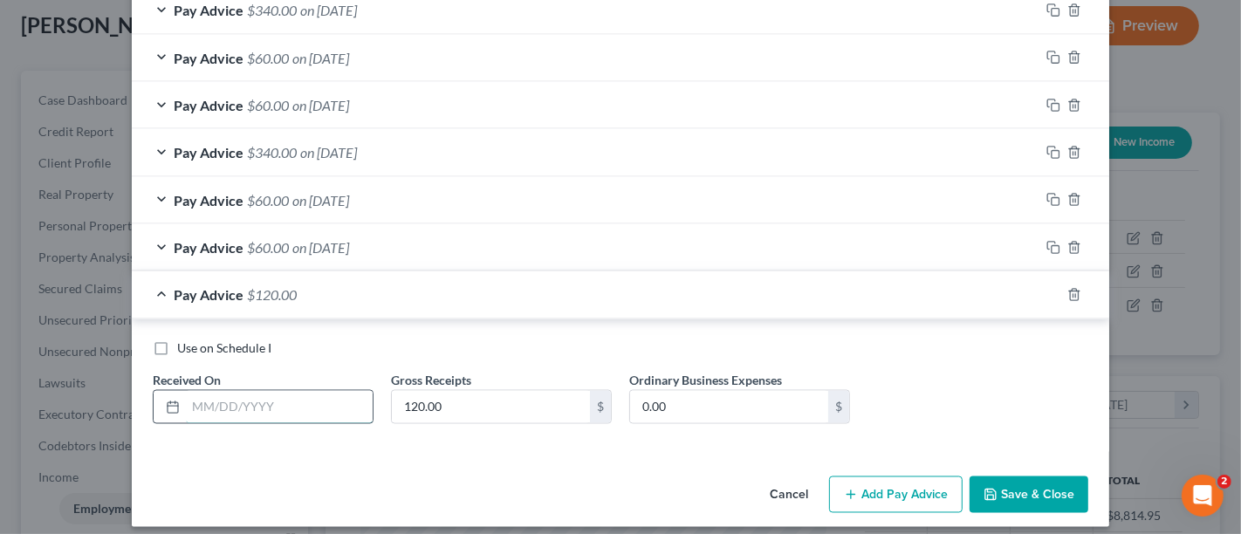
click at [301, 391] on input "text" at bounding box center [279, 407] width 187 height 33
type input "08/11/2025"
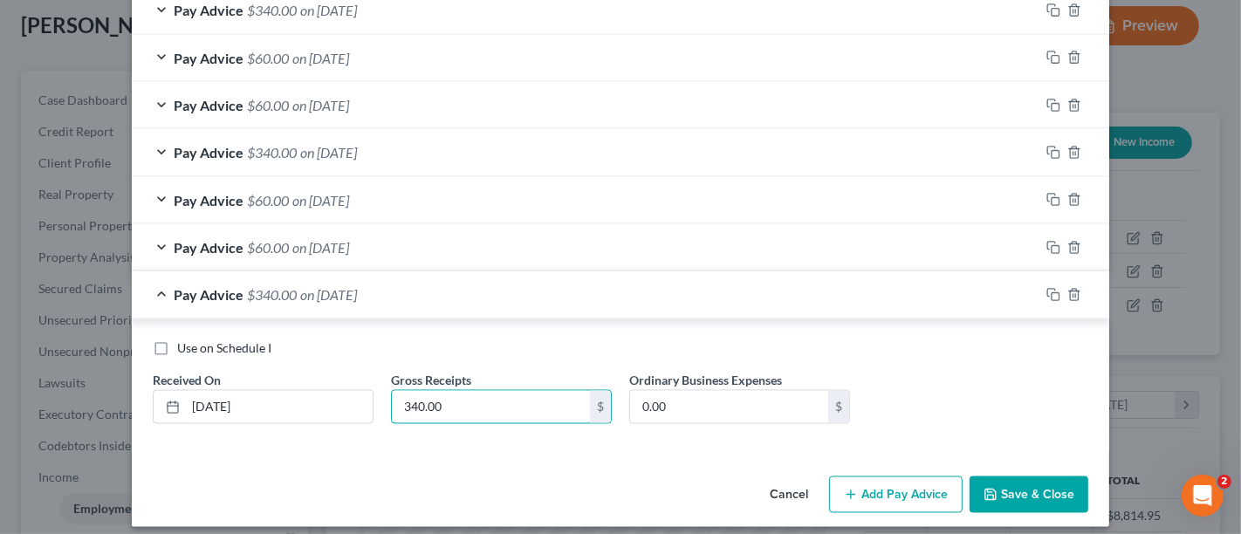
type input "340.00"
click at [1039, 282] on div at bounding box center [1074, 295] width 70 height 28
click at [1047, 288] on icon "button" at bounding box center [1053, 295] width 14 height 14
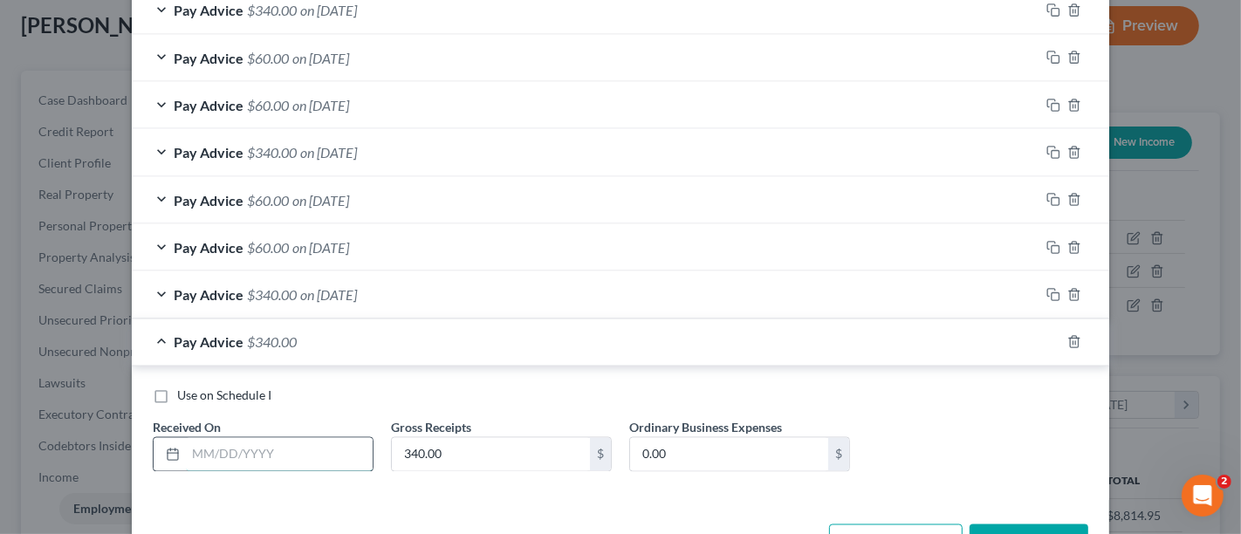
click at [288, 438] on input "text" at bounding box center [279, 454] width 187 height 33
type input "08/25/2025"
type input "340.00"
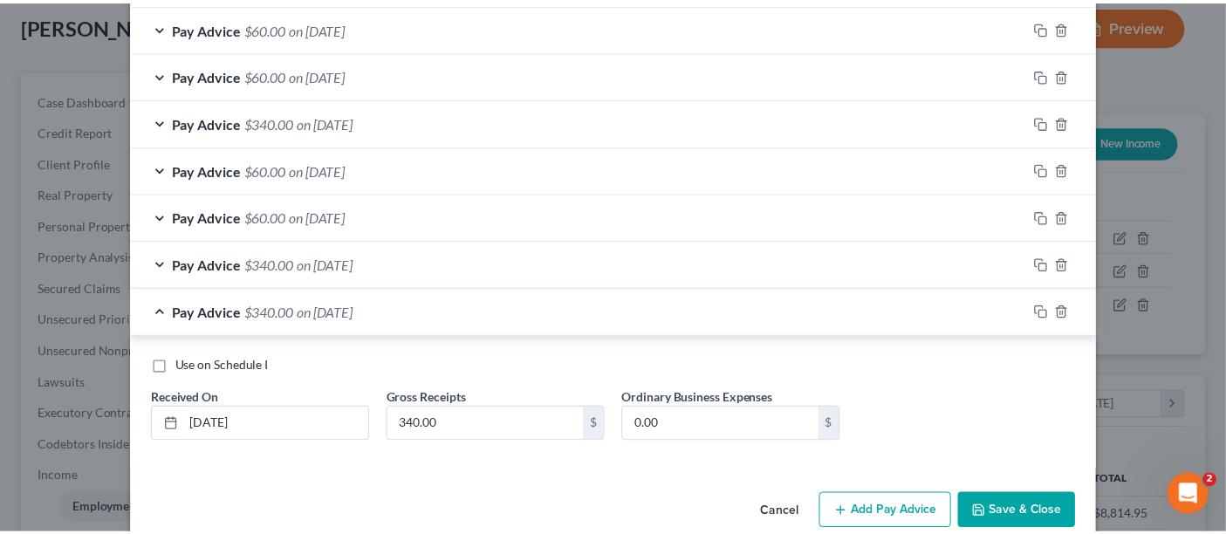
scroll to position [2511, 0]
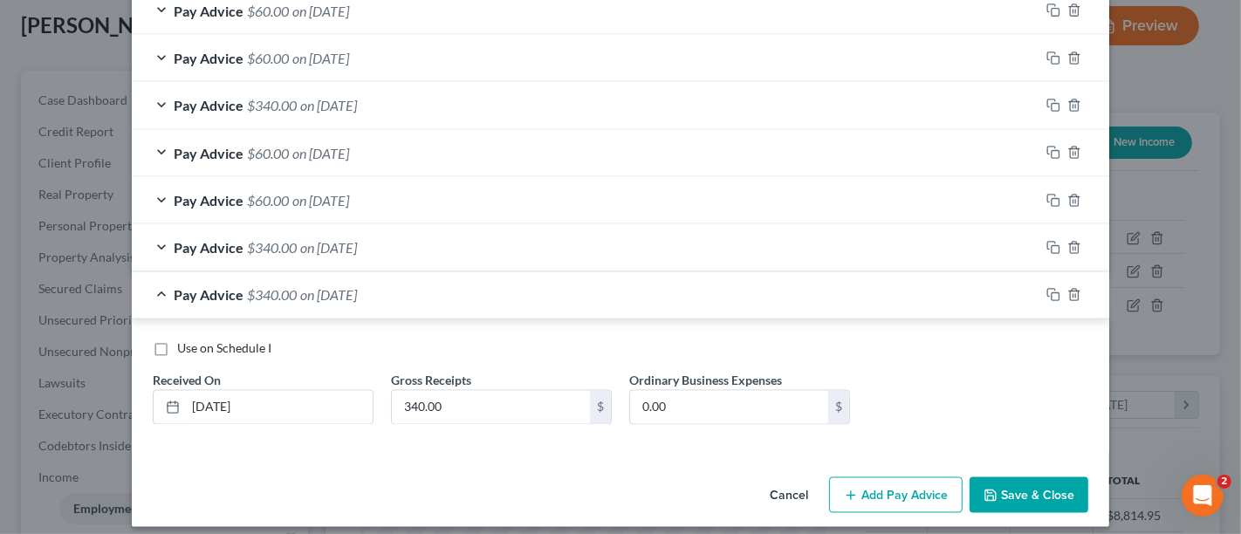
click at [1030, 477] on button "Save & Close" at bounding box center [1028, 495] width 119 height 37
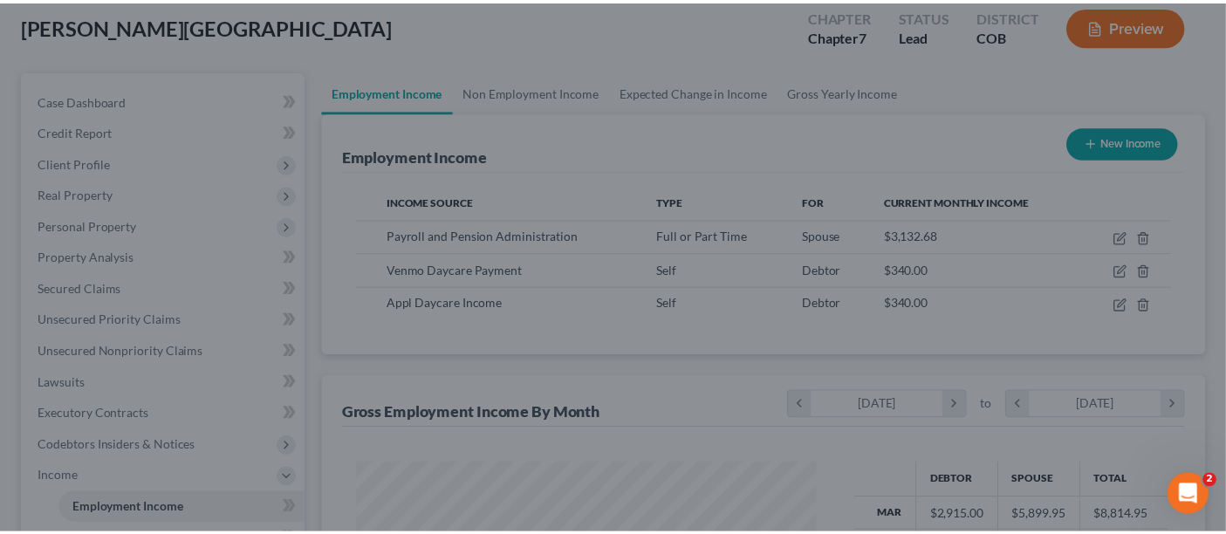
scroll to position [872161, 871977]
